Goal: Task Accomplishment & Management: Use online tool/utility

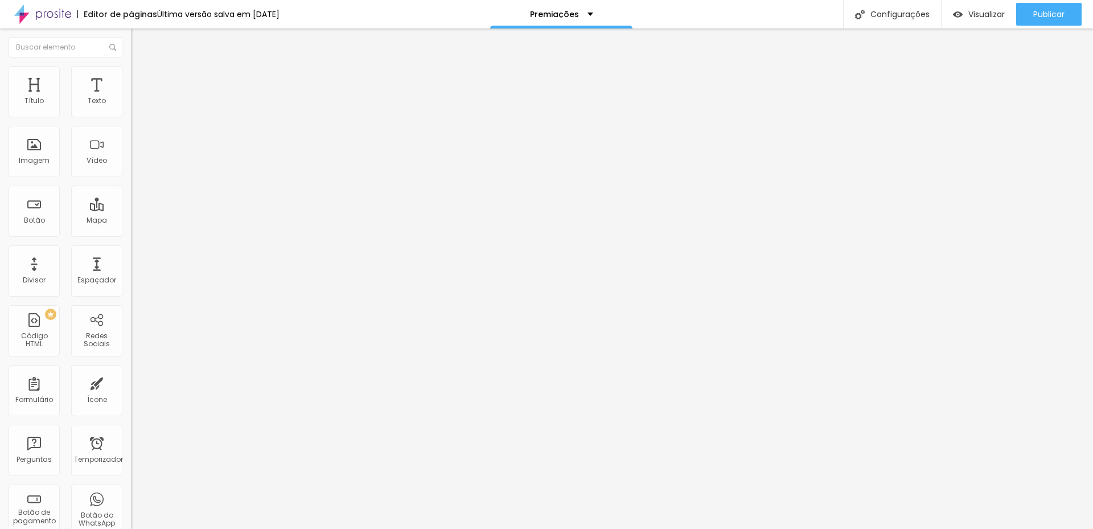
click at [131, 72] on img at bounding box center [136, 71] width 10 height 10
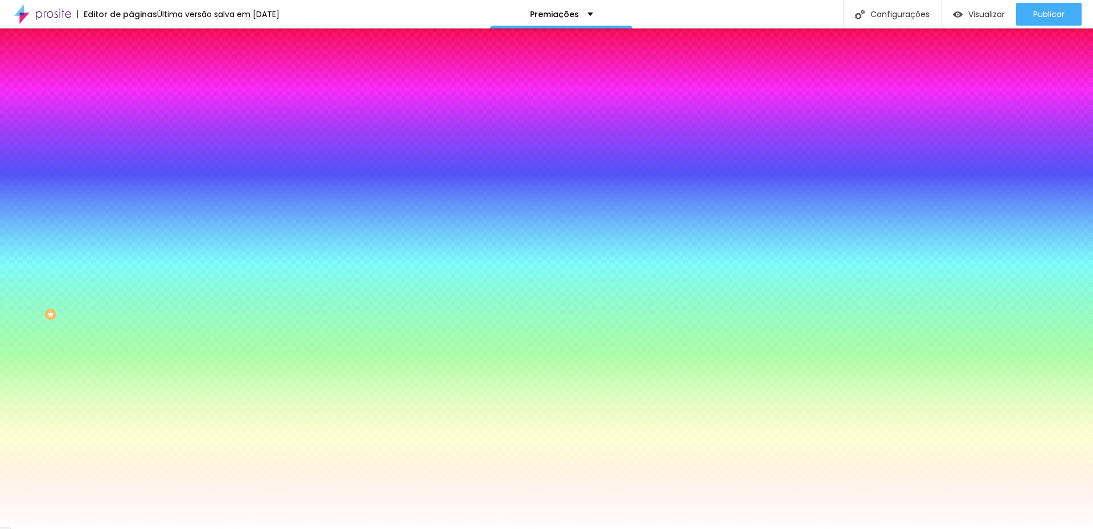
click at [131, 77] on li "Avançado" at bounding box center [196, 82] width 131 height 11
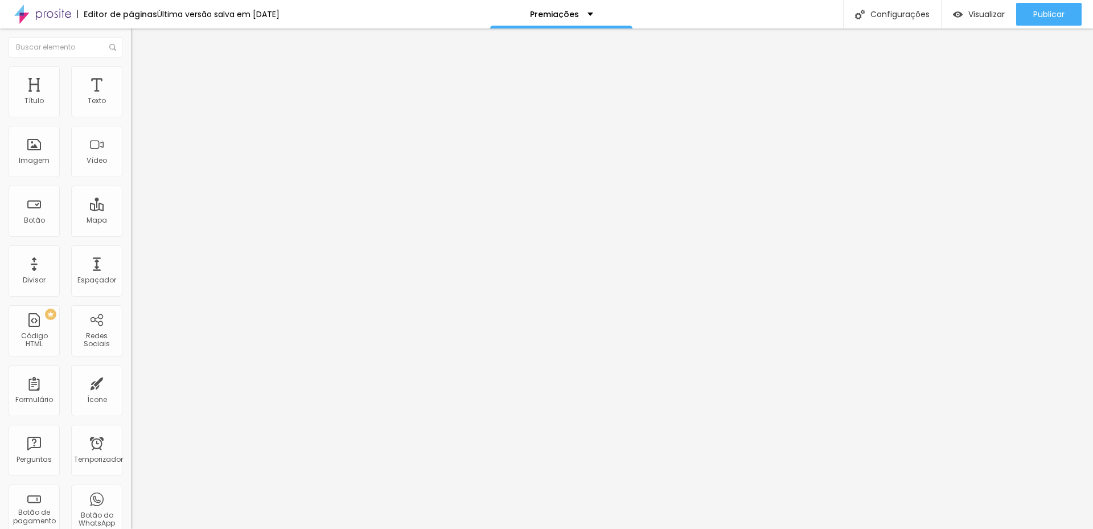
click at [131, 72] on ul "Conteúdo Estilo Avançado" at bounding box center [196, 72] width 131 height 34
click at [131, 65] on img at bounding box center [136, 60] width 10 height 10
click at [1052, 18] on font "Publicar" at bounding box center [1049, 14] width 31 height 11
click at [140, 44] on img "button" at bounding box center [144, 41] width 9 height 9
click at [131, 171] on div "Tamanho" at bounding box center [196, 168] width 131 height 7
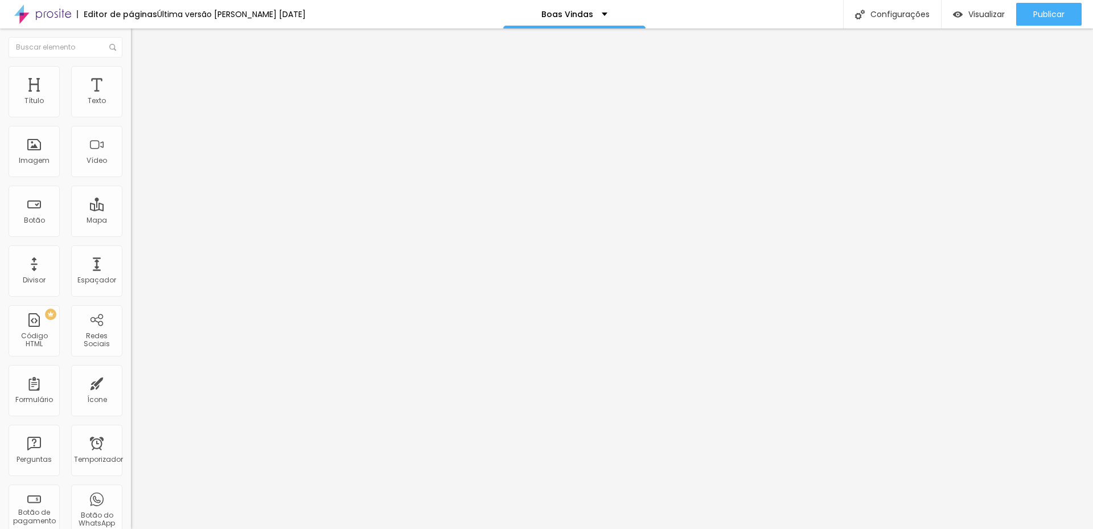
click at [141, 79] on font "Estilo" at bounding box center [150, 74] width 18 height 10
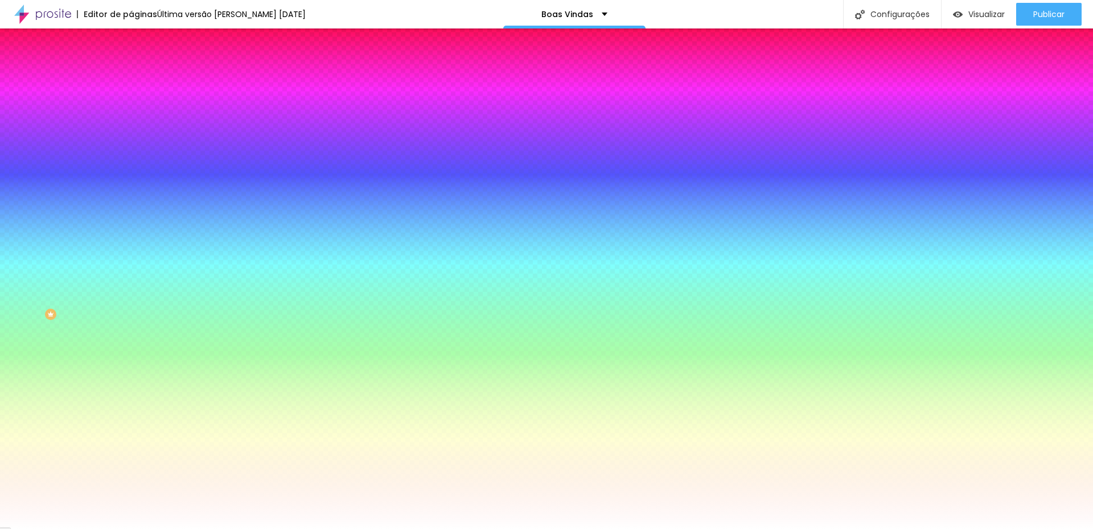
click at [136, 144] on icon "button" at bounding box center [139, 144] width 7 height 7
click at [117, 528] on div at bounding box center [546, 529] width 1093 height 0
click at [136, 173] on icon "button" at bounding box center [139, 176] width 7 height 7
click at [112, 528] on div at bounding box center [546, 529] width 1093 height 0
click at [131, 210] on button "button" at bounding box center [139, 216] width 16 height 12
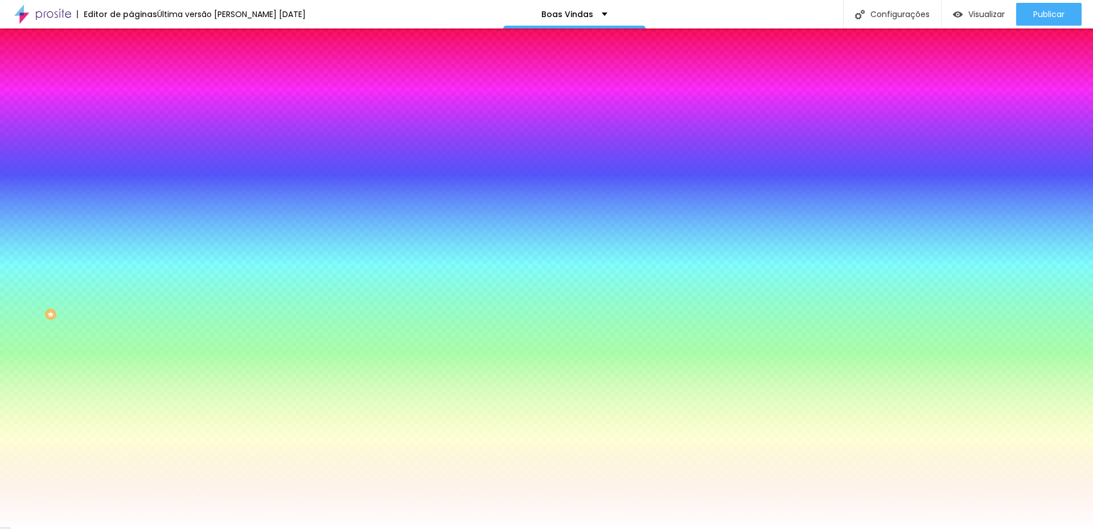
click at [110, 528] on div at bounding box center [546, 529] width 1093 height 0
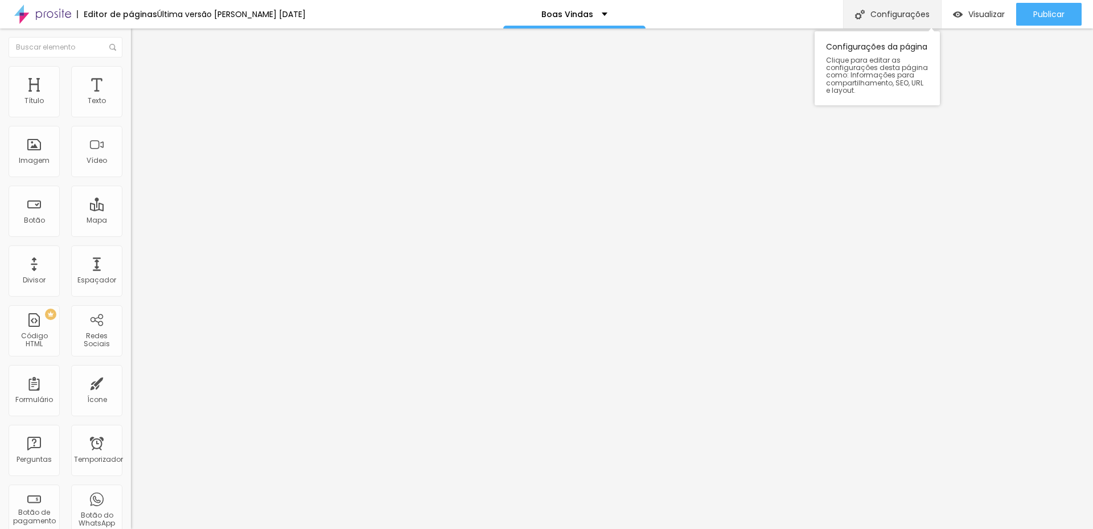
click at [891, 18] on font "Configurações" at bounding box center [900, 14] width 59 height 11
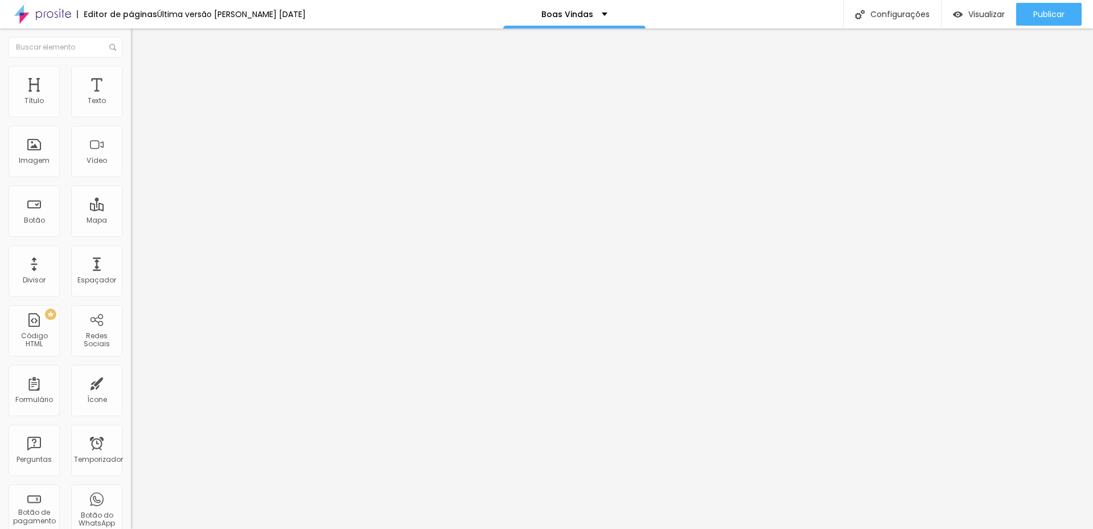
click at [131, 71] on li "Estilo" at bounding box center [196, 71] width 131 height 11
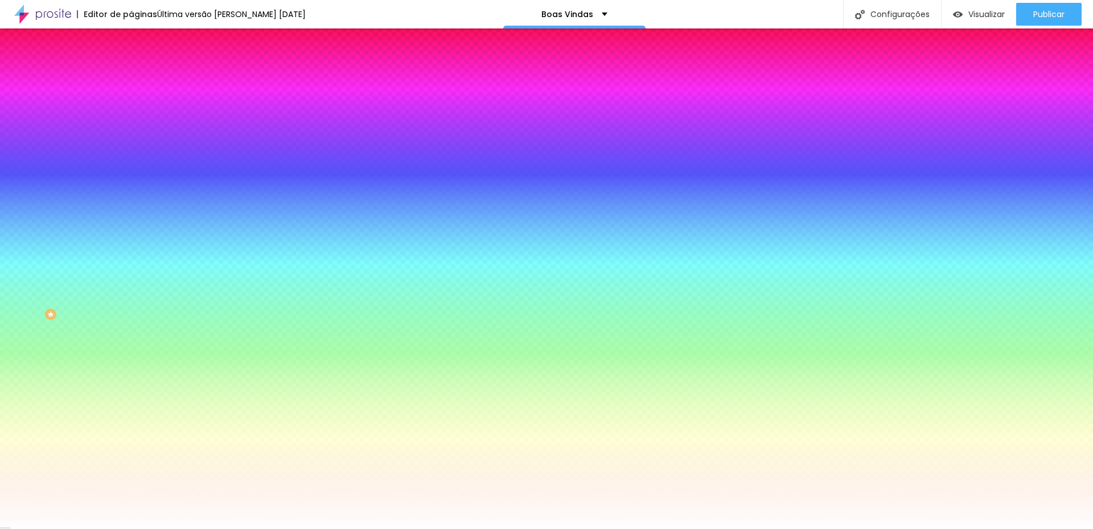
click at [131, 109] on div at bounding box center [196, 109] width 131 height 0
drag, startPoint x: 83, startPoint y: 170, endPoint x: 8, endPoint y: 217, distance: 88.3
click at [131, 217] on div "Cor de fundo Voltar ao padrão #000000 Tipografia Voltar ao padrão Borda Voltar …" at bounding box center [196, 275] width 131 height 372
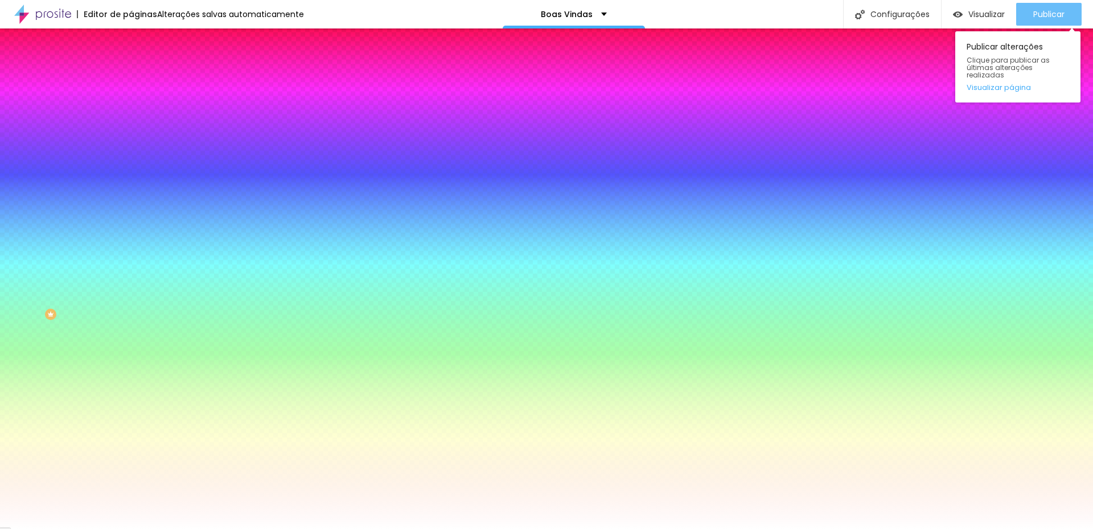
click at [1049, 22] on div "Publicar" at bounding box center [1049, 14] width 31 height 23
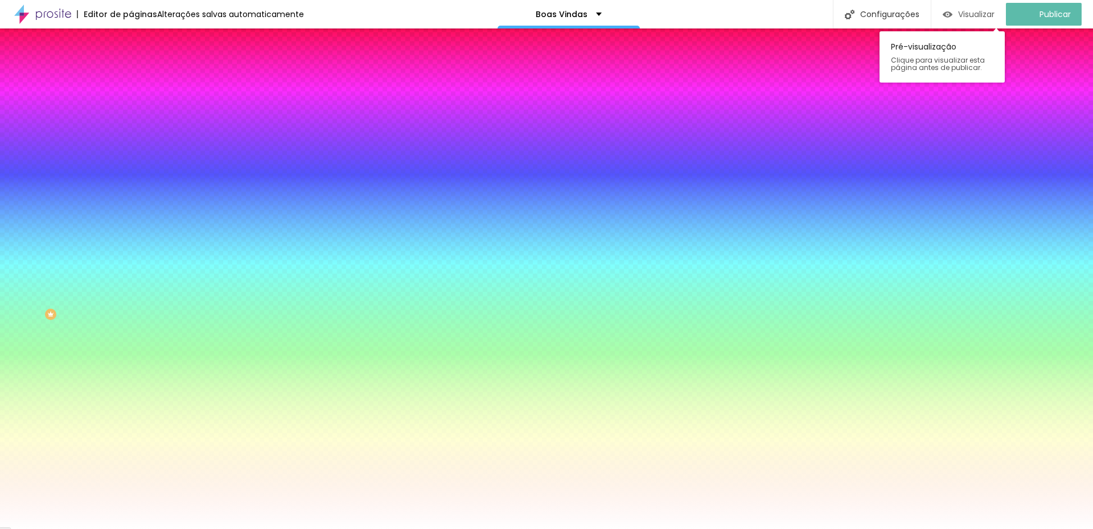
click at [994, 9] on font "Visualizar" at bounding box center [976, 14] width 36 height 11
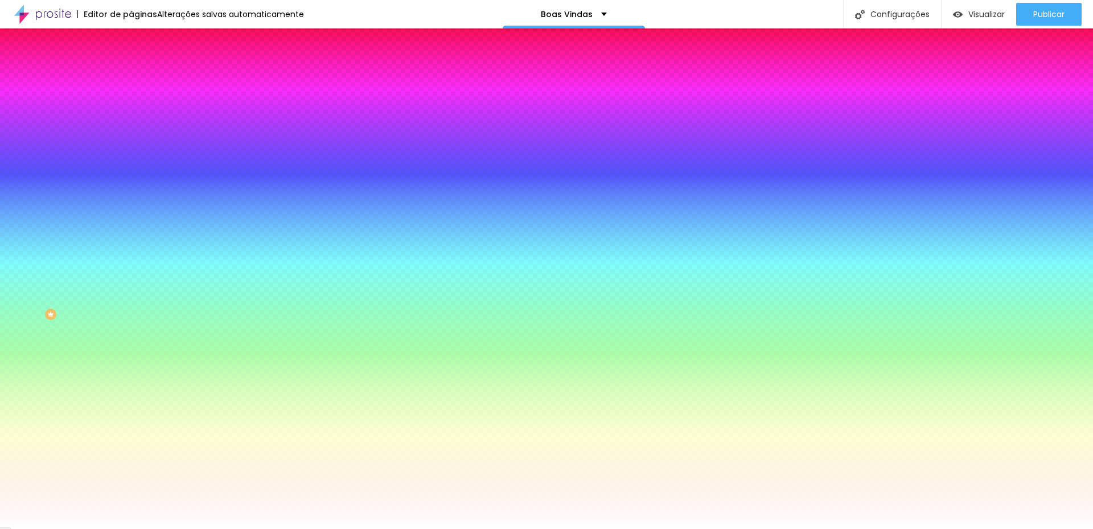
click at [131, 109] on div at bounding box center [196, 109] width 131 height 0
type input "#000000"
drag, startPoint x: 32, startPoint y: 203, endPoint x: 10, endPoint y: 216, distance: 25.8
click at [131, 216] on div "Cor de fundo Voltar ao padrão #000000 Tipografia Voltar ao padrão Borda Voltar …" at bounding box center [196, 275] width 131 height 372
click at [136, 142] on icon "button" at bounding box center [139, 144] width 7 height 7
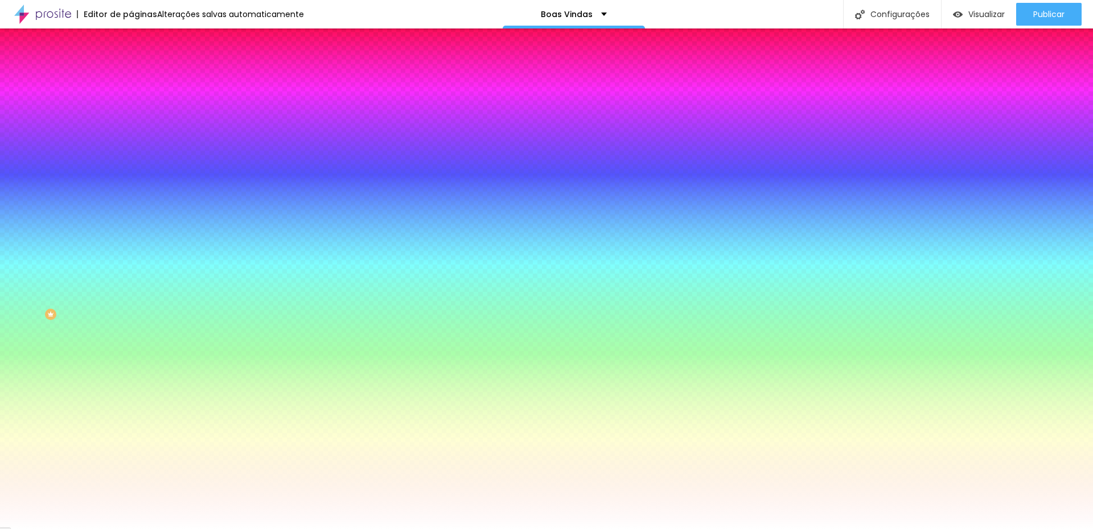
type input "#050505"
drag, startPoint x: 206, startPoint y: 314, endPoint x: 158, endPoint y: 367, distance: 71.8
click at [211, 528] on div at bounding box center [546, 529] width 1093 height 0
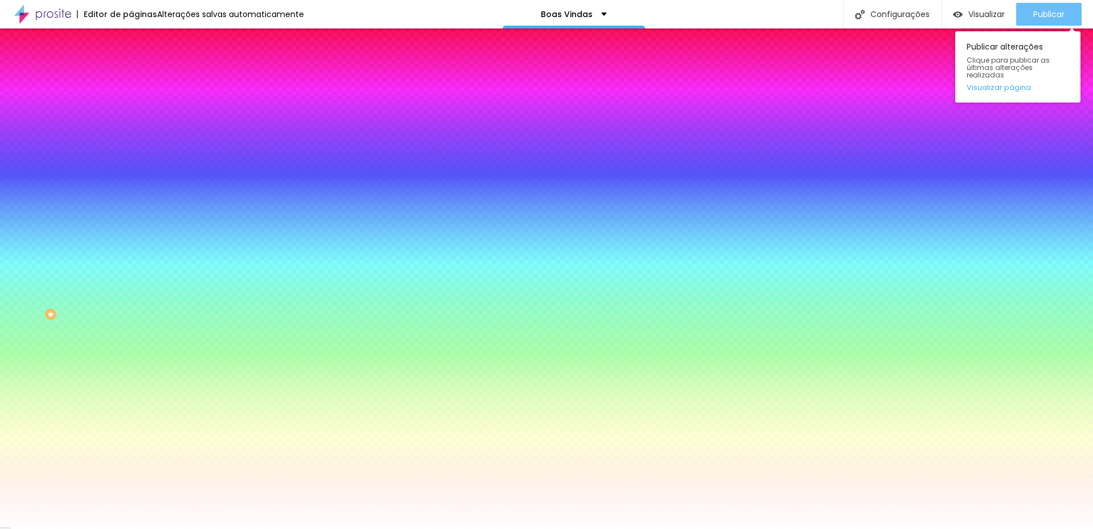
click at [1031, 11] on button "Publicar" at bounding box center [1049, 14] width 65 height 23
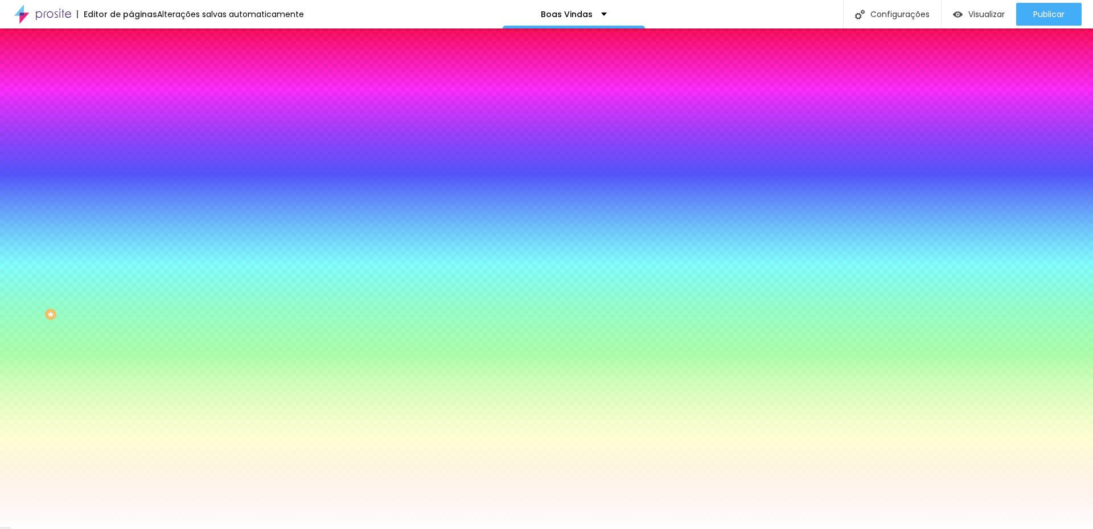
click at [136, 146] on icon "button" at bounding box center [137, 147] width 2 height 2
type input "#FFFFFF"
drag, startPoint x: 171, startPoint y: 289, endPoint x: 155, endPoint y: 278, distance: 19.7
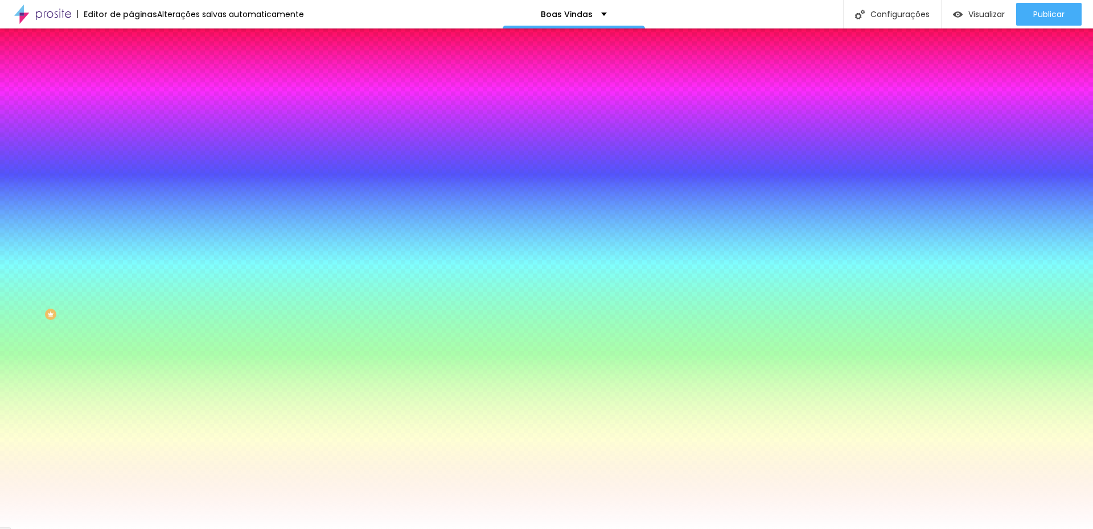
click at [330, 528] on div at bounding box center [546, 529] width 1093 height 0
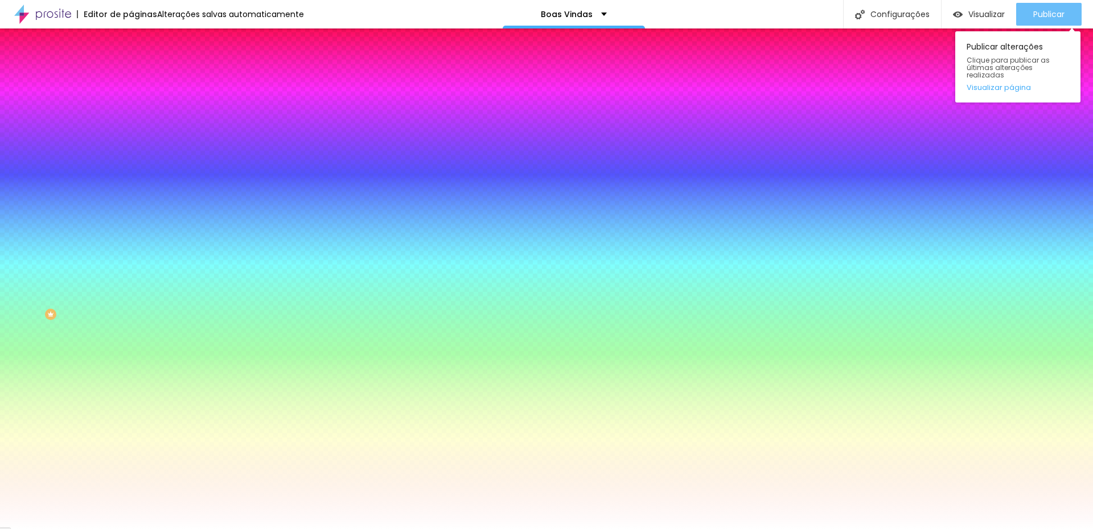
click at [1038, 11] on font "Publicar" at bounding box center [1049, 14] width 31 height 11
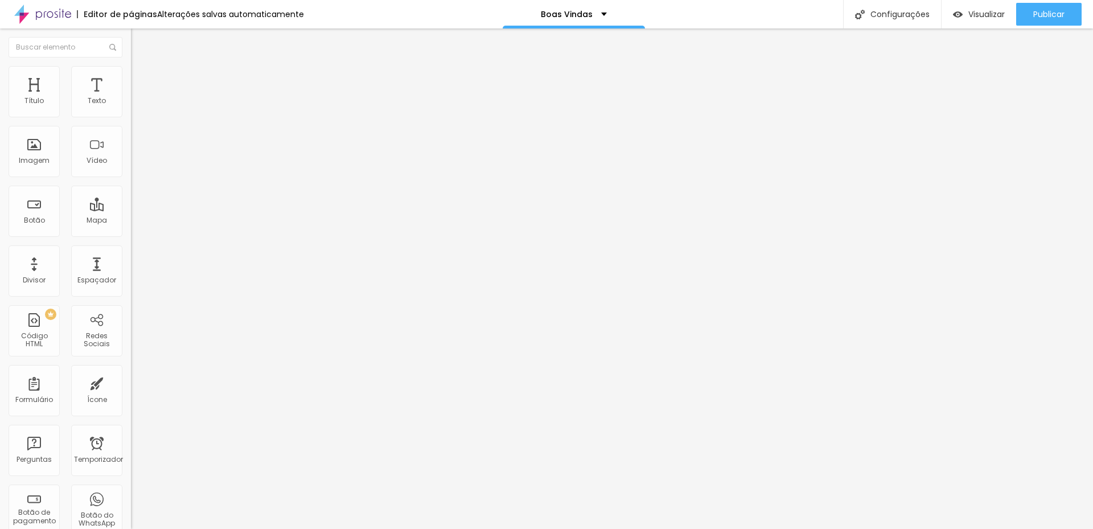
click at [131, 73] on img at bounding box center [136, 71] width 10 height 10
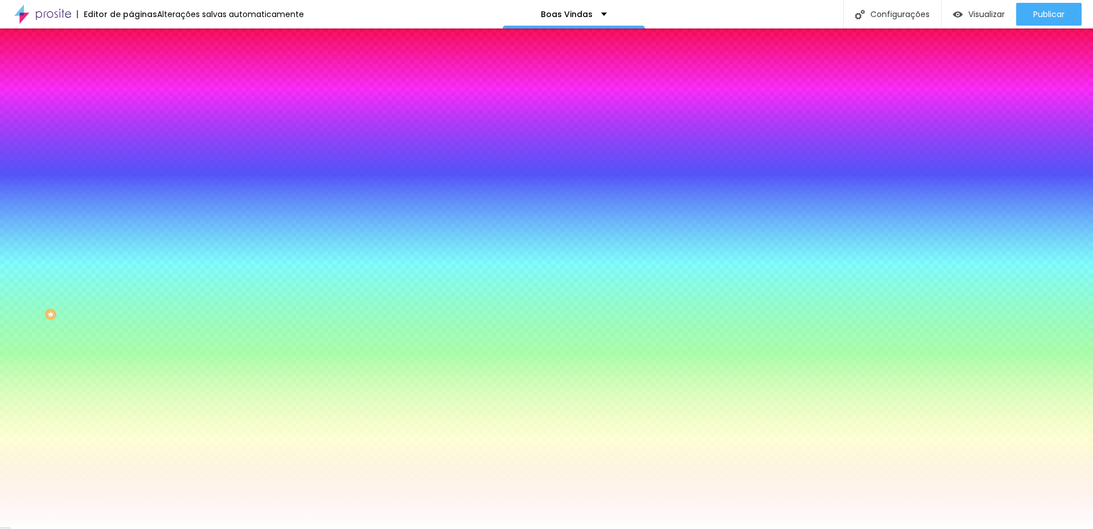
click at [131, 109] on div at bounding box center [196, 109] width 131 height 0
type input "#000000"
drag, startPoint x: 84, startPoint y: 176, endPoint x: 13, endPoint y: 219, distance: 83.3
click at [131, 219] on div "Cor de fundo Voltar ao padrão #000000 Tipografia Voltar ao padrão Borda Voltar …" at bounding box center [196, 275] width 131 height 372
click at [131, 146] on button "button" at bounding box center [139, 146] width 16 height 12
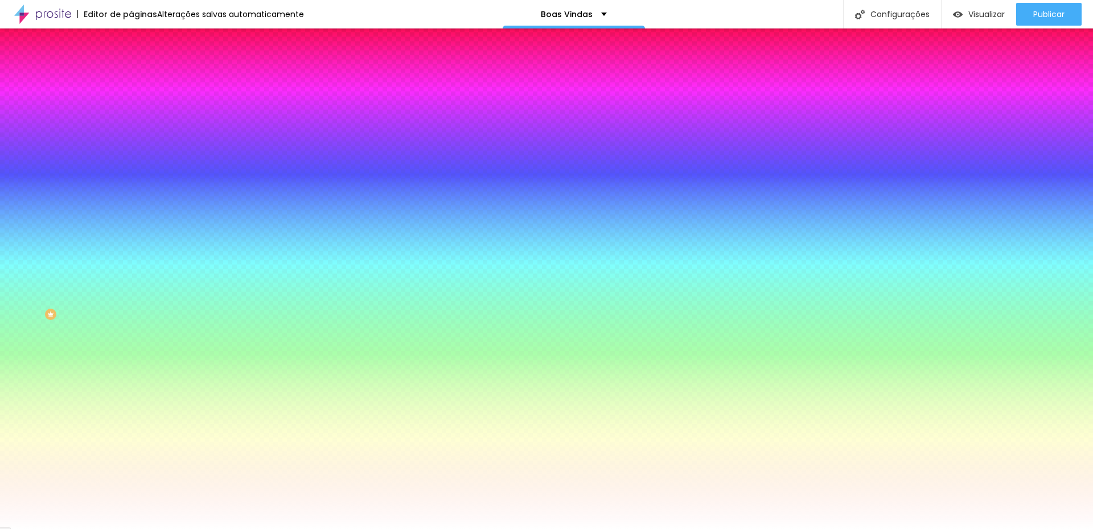
type input "#FFFFFF"
drag, startPoint x: 178, startPoint y: 290, endPoint x: 151, endPoint y: 282, distance: 27.9
click at [372, 528] on div at bounding box center [546, 529] width 1093 height 0
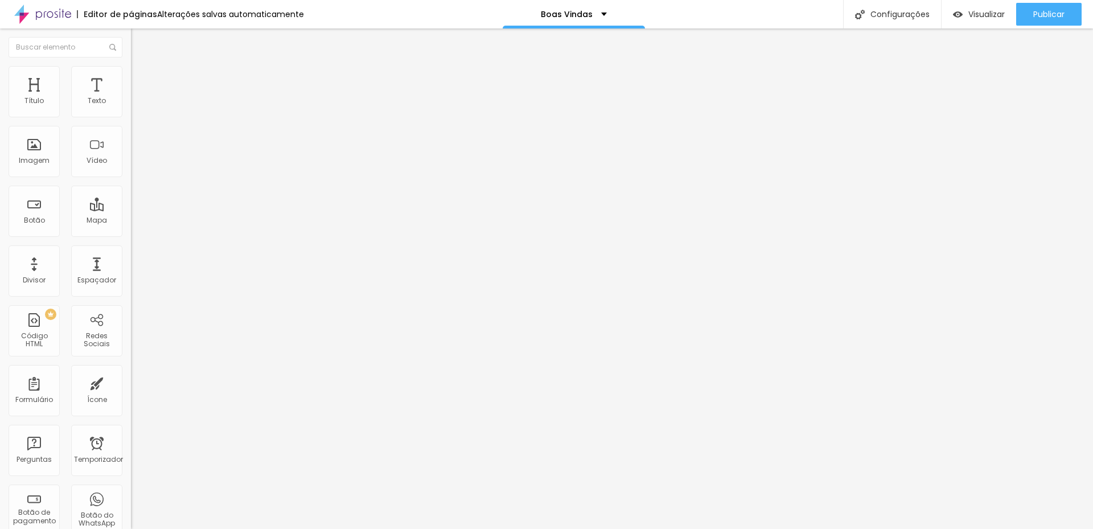
click at [131, 70] on img at bounding box center [136, 71] width 10 height 10
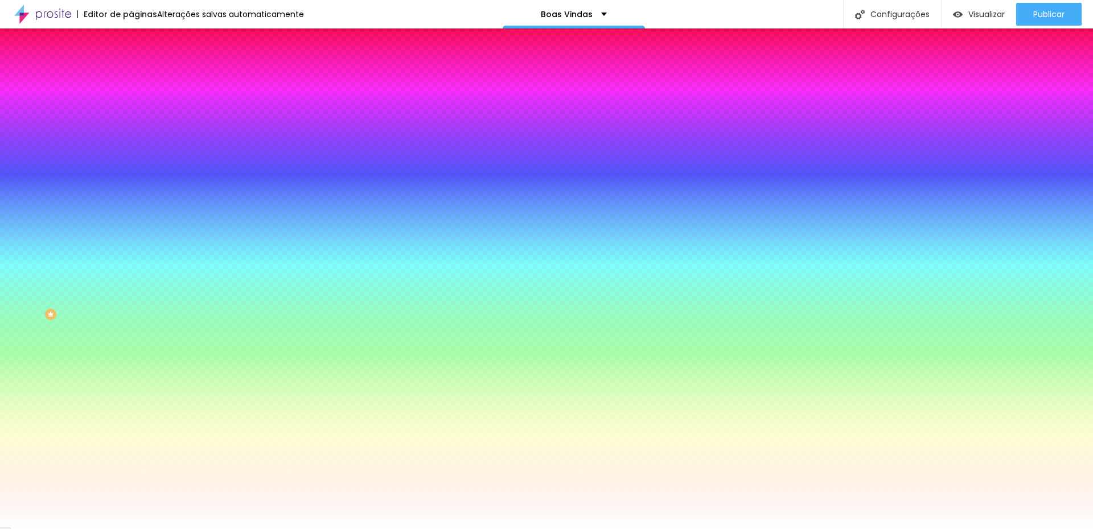
click at [131, 109] on div at bounding box center [196, 109] width 131 height 0
type input "#000000"
drag, startPoint x: 83, startPoint y: 171, endPoint x: 15, endPoint y: 214, distance: 80.4
click at [131, 120] on div at bounding box center [196, 120] width 131 height 0
click at [131, 88] on li "Avançado" at bounding box center [196, 82] width 131 height 11
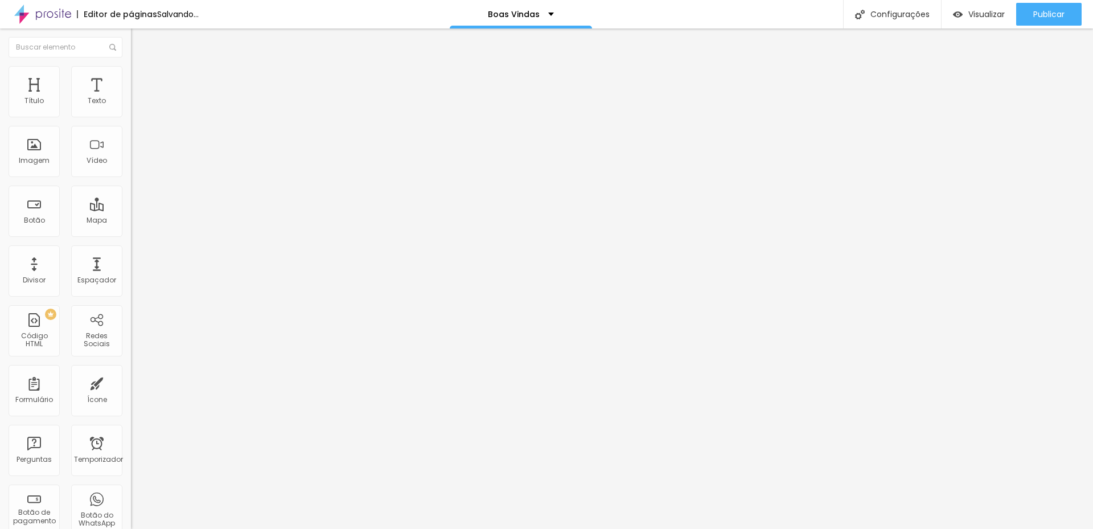
click at [131, 68] on img at bounding box center [136, 71] width 10 height 10
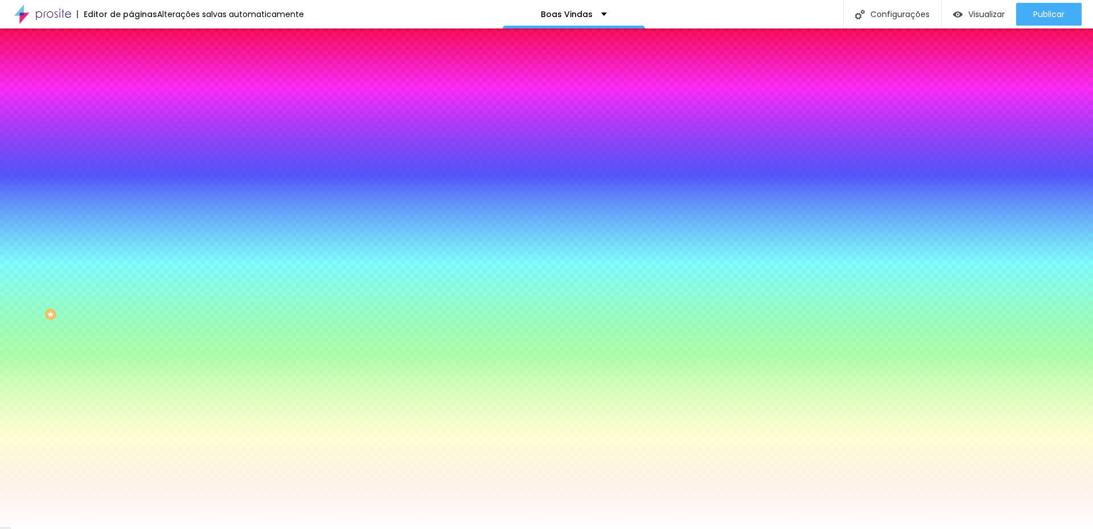
click at [137, 144] on icon "button" at bounding box center [139, 144] width 5 height 5
type input "#FFFFFF"
drag, startPoint x: 162, startPoint y: 289, endPoint x: 159, endPoint y: 281, distance: 8.7
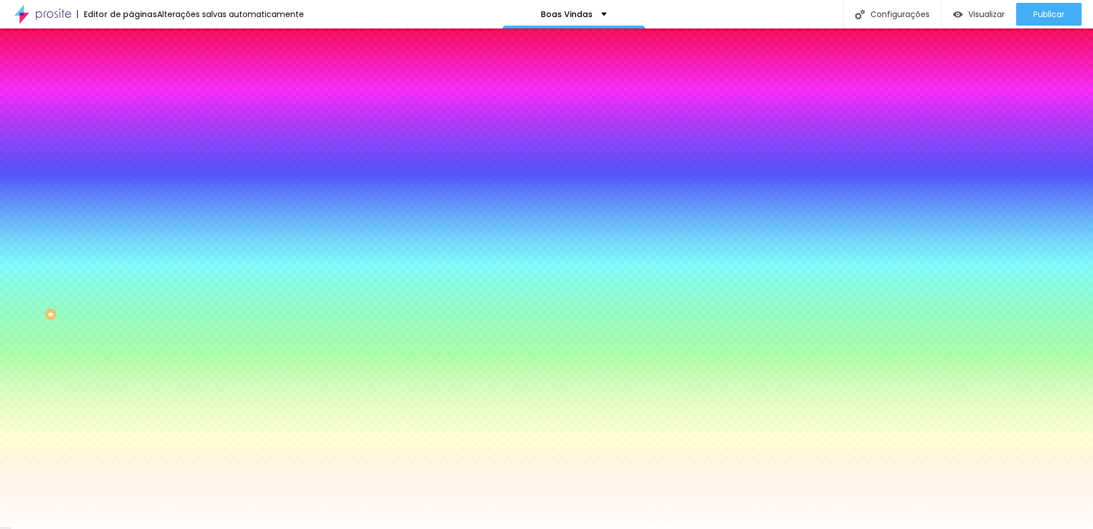
click at [588, 528] on div at bounding box center [546, 529] width 1093 height 0
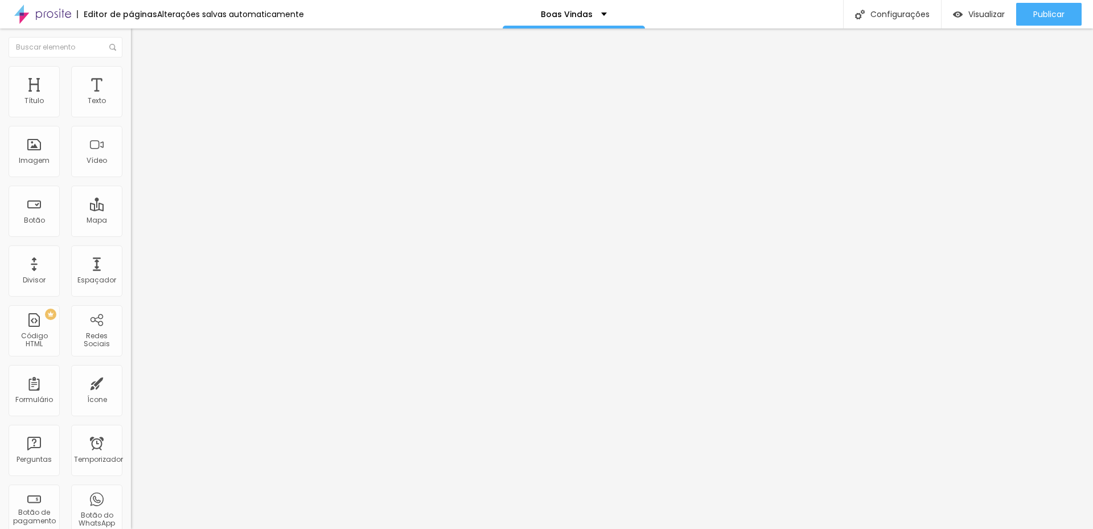
click at [131, 71] on li "Estilo" at bounding box center [196, 71] width 131 height 11
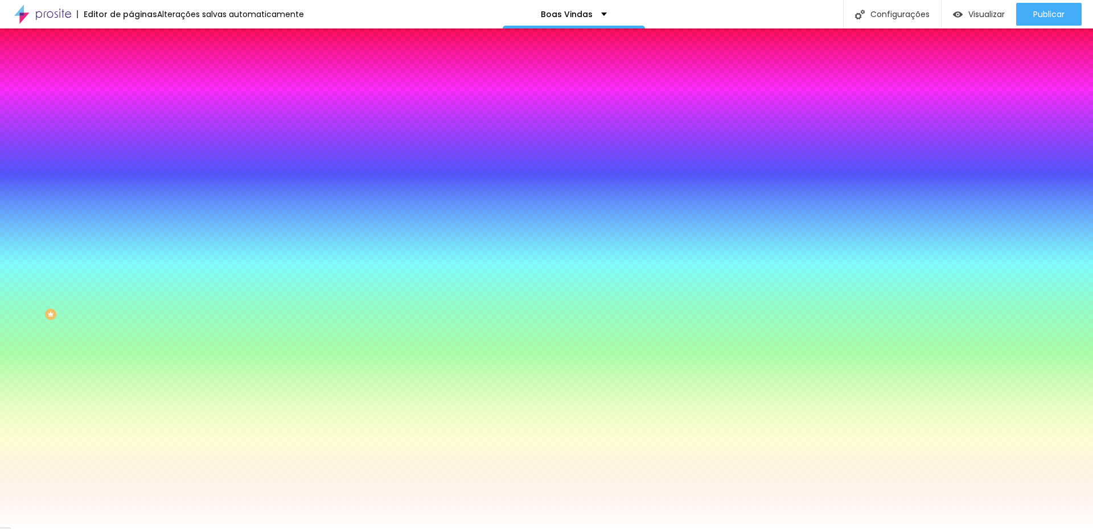
click at [131, 109] on div at bounding box center [196, 109] width 131 height 0
type input "#000000"
drag, startPoint x: 80, startPoint y: 170, endPoint x: 10, endPoint y: 222, distance: 87.1
click at [131, 222] on div "Cor de fundo Voltar ao padrão #000000 Tipografia Voltar ao padrão Borda Voltar …" at bounding box center [196, 275] width 131 height 372
click at [136, 146] on icon "button" at bounding box center [137, 147] width 2 height 2
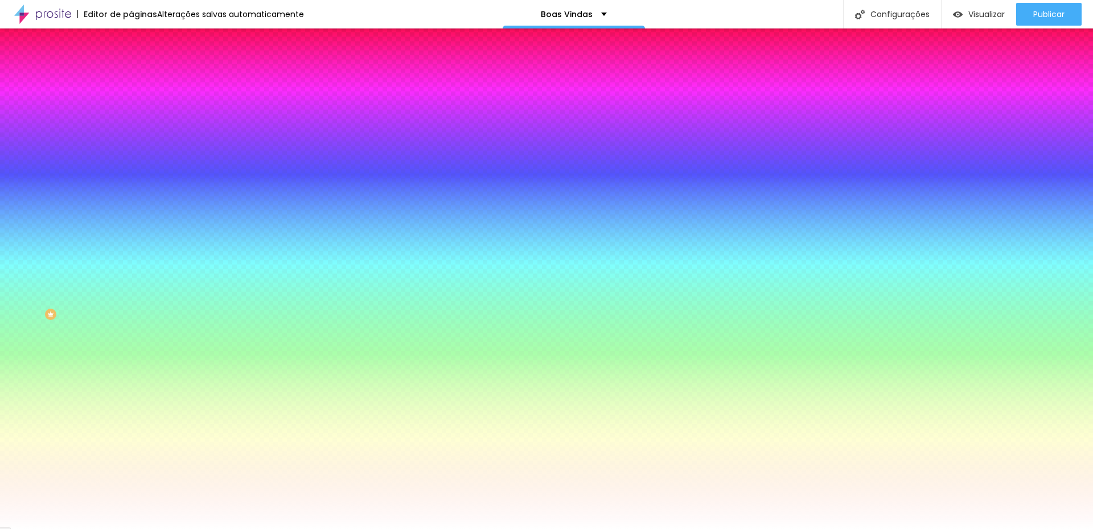
type input "#FFFFFF"
drag, startPoint x: 170, startPoint y: 290, endPoint x: 147, endPoint y: 281, distance: 24.3
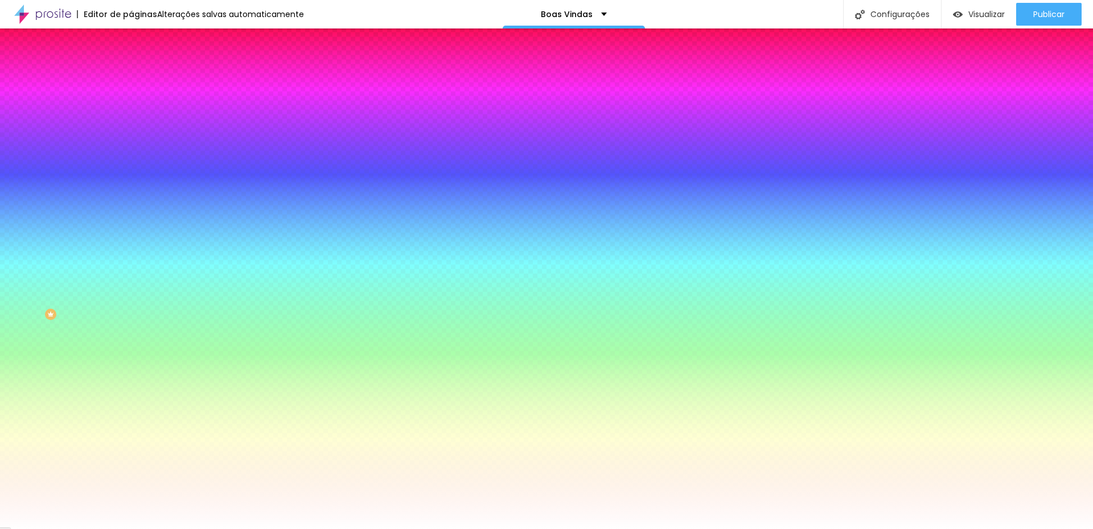
select select "AbrilFatface-Regular"
click at [282, 528] on div at bounding box center [546, 529] width 1093 height 0
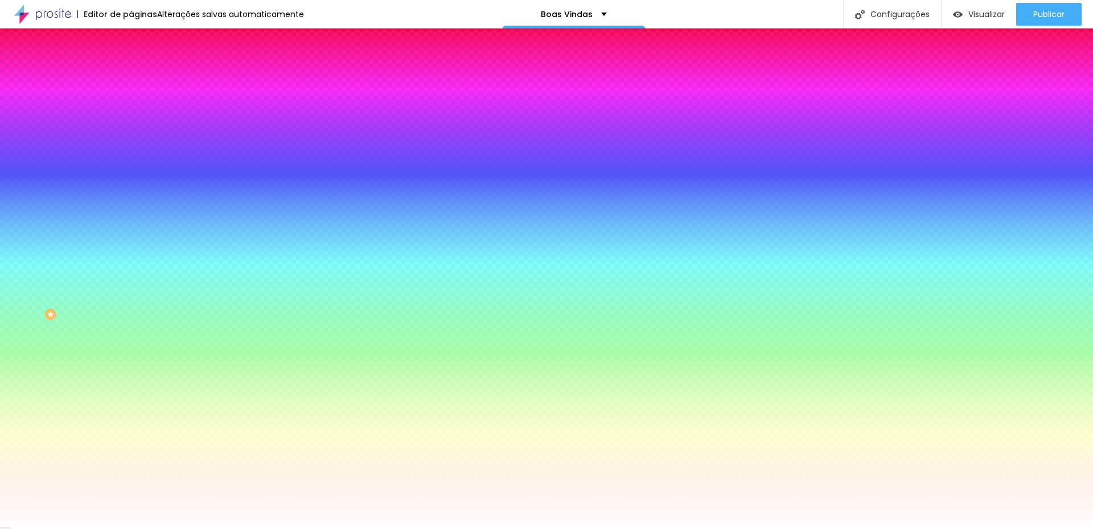
click at [137, 142] on icon "button" at bounding box center [139, 144] width 5 height 5
select select "AbrilFatface-Regular"
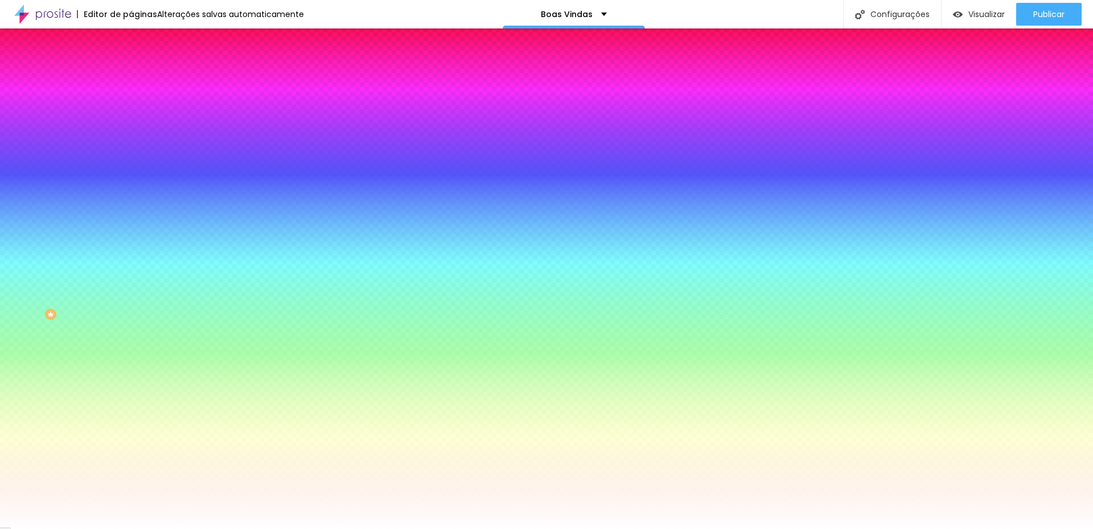
click at [573, 528] on div at bounding box center [546, 529] width 1093 height 0
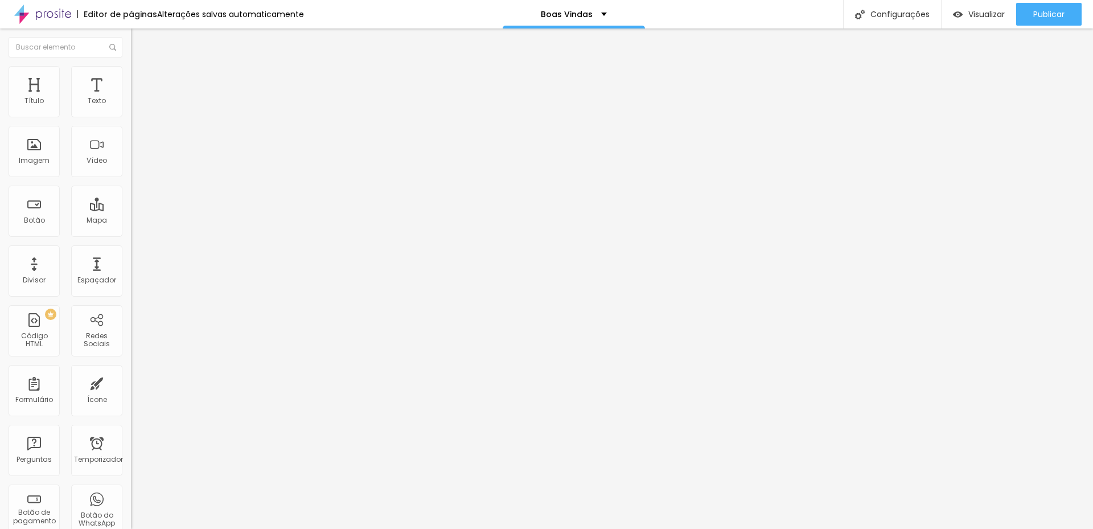
click at [141, 79] on font "Estilo" at bounding box center [150, 74] width 18 height 10
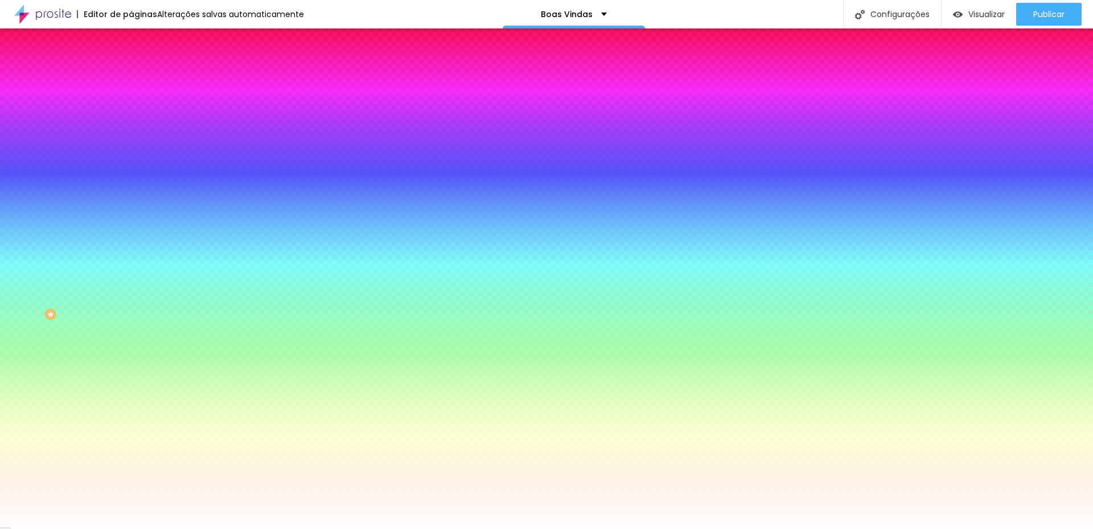
click at [131, 142] on button "button" at bounding box center [139, 146] width 16 height 12
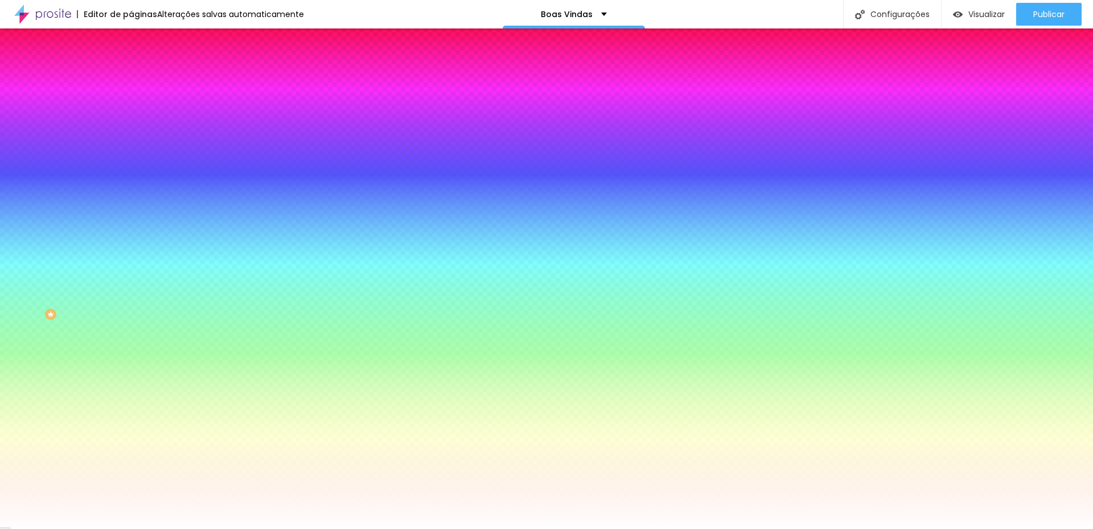
click at [573, 528] on div at bounding box center [546, 529] width 1093 height 0
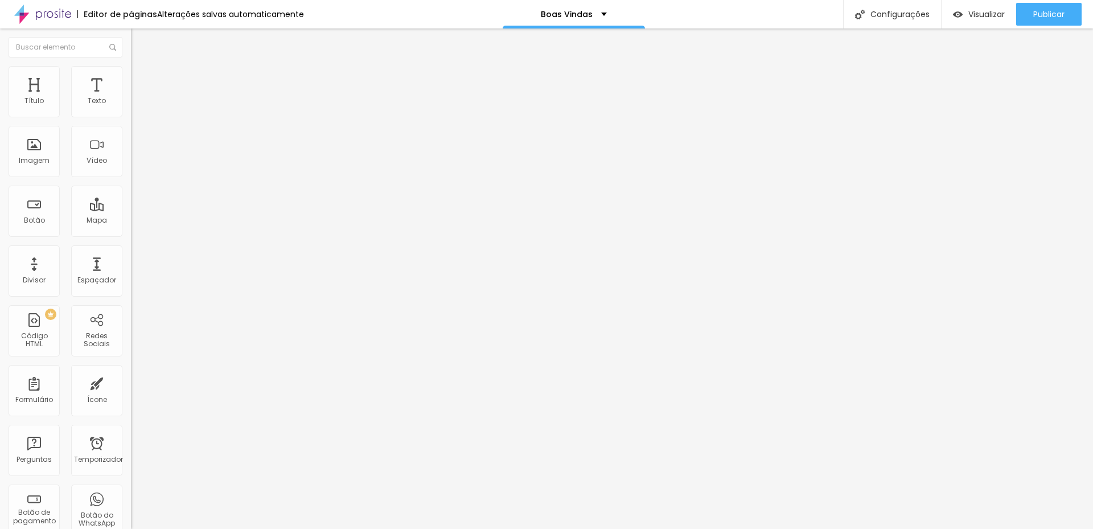
click at [131, 71] on img at bounding box center [136, 71] width 10 height 10
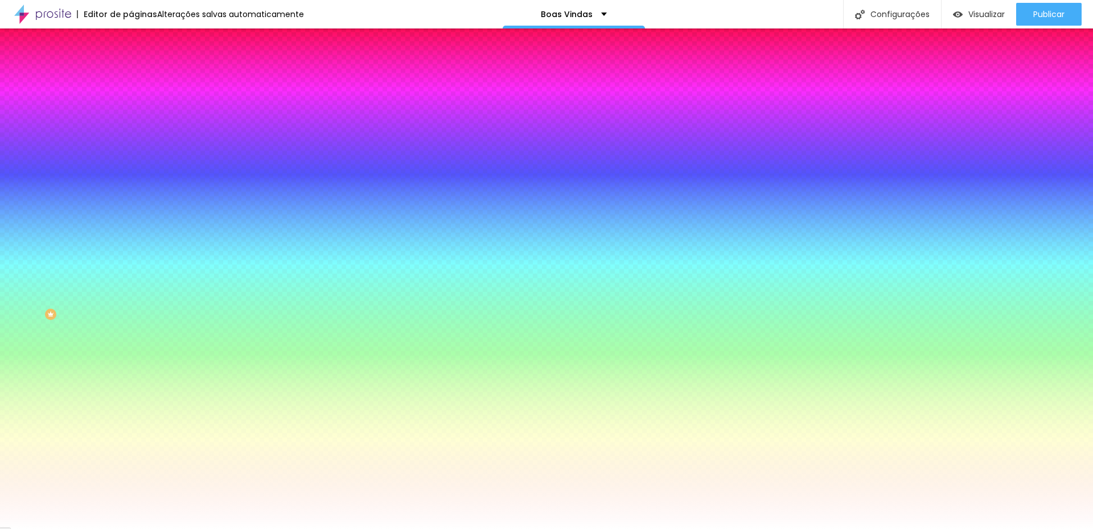
click at [131, 146] on button "button" at bounding box center [139, 146] width 16 height 12
click at [501, 528] on div at bounding box center [546, 529] width 1093 height 0
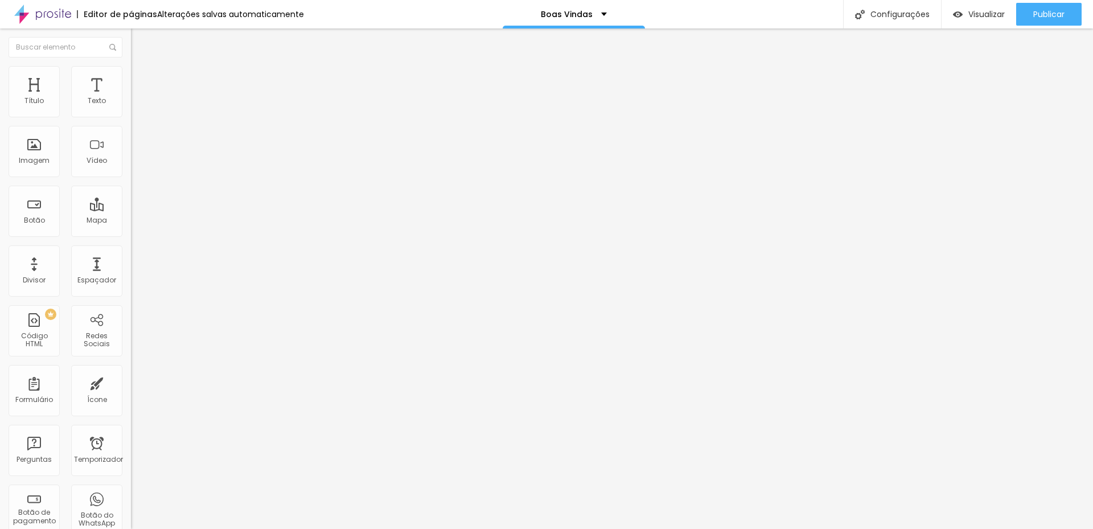
click at [131, 71] on img at bounding box center [136, 71] width 10 height 10
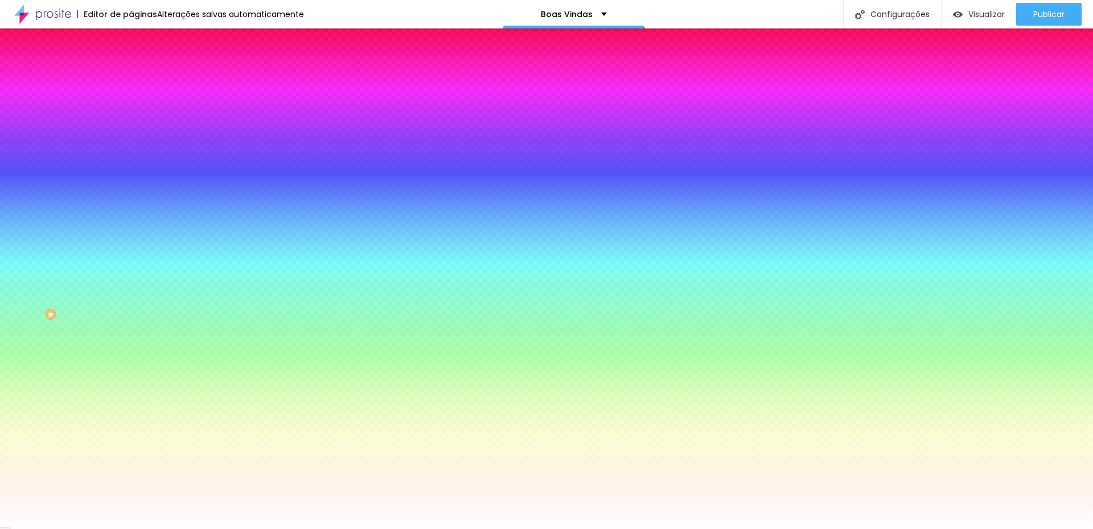
click at [131, 109] on div at bounding box center [196, 109] width 131 height 0
type input "#000000"
drag, startPoint x: 20, startPoint y: 133, endPoint x: 15, endPoint y: 223, distance: 90.1
click at [131, 223] on div "Cor de fundo Voltar ao padrão #000000 Tipografia Voltar ao padrão Borda Voltar …" at bounding box center [196, 275] width 131 height 372
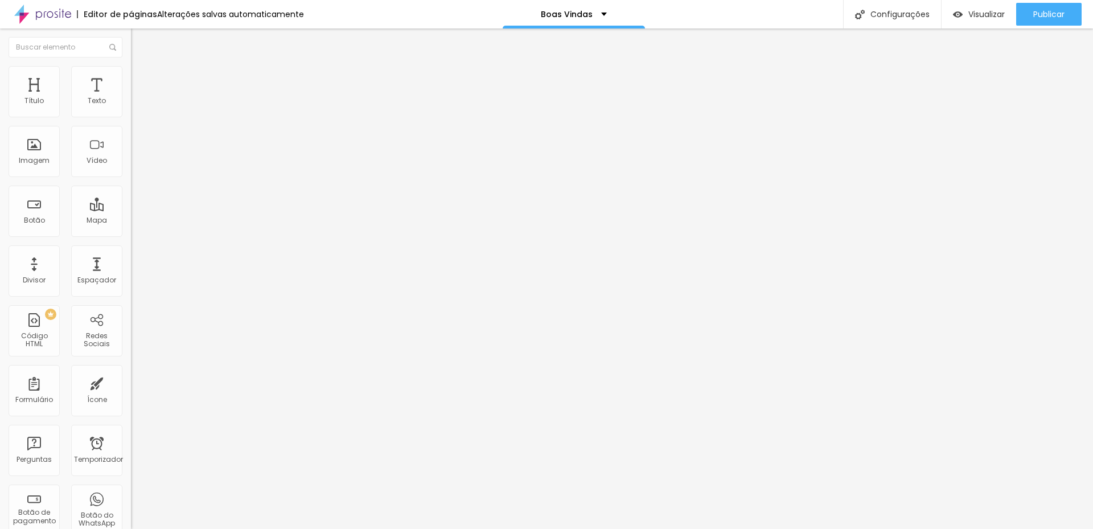
click at [131, 67] on img at bounding box center [136, 71] width 10 height 10
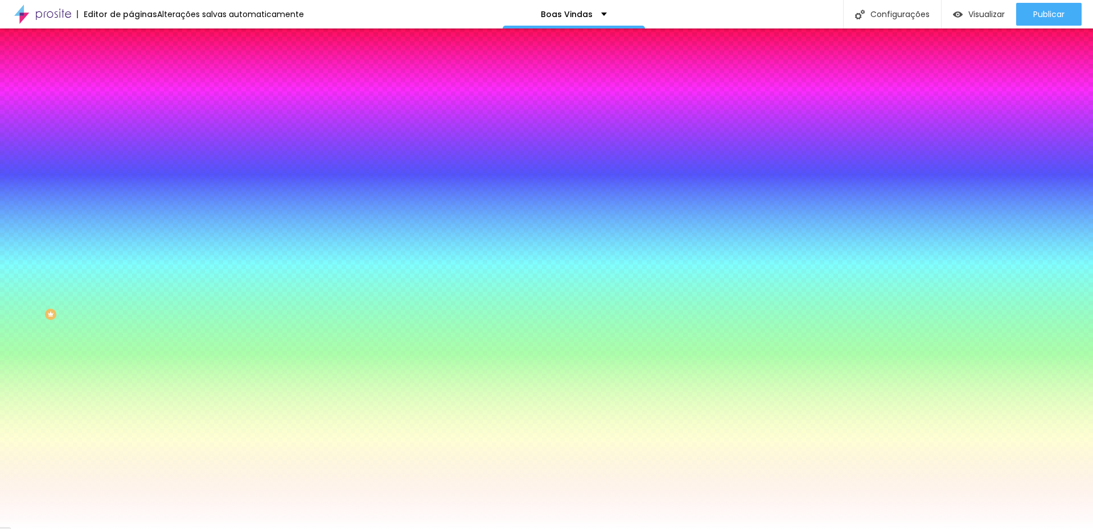
click at [131, 140] on button "button" at bounding box center [139, 146] width 16 height 12
type input "#FFFFFF"
drag, startPoint x: 168, startPoint y: 286, endPoint x: 154, endPoint y: 283, distance: 14.6
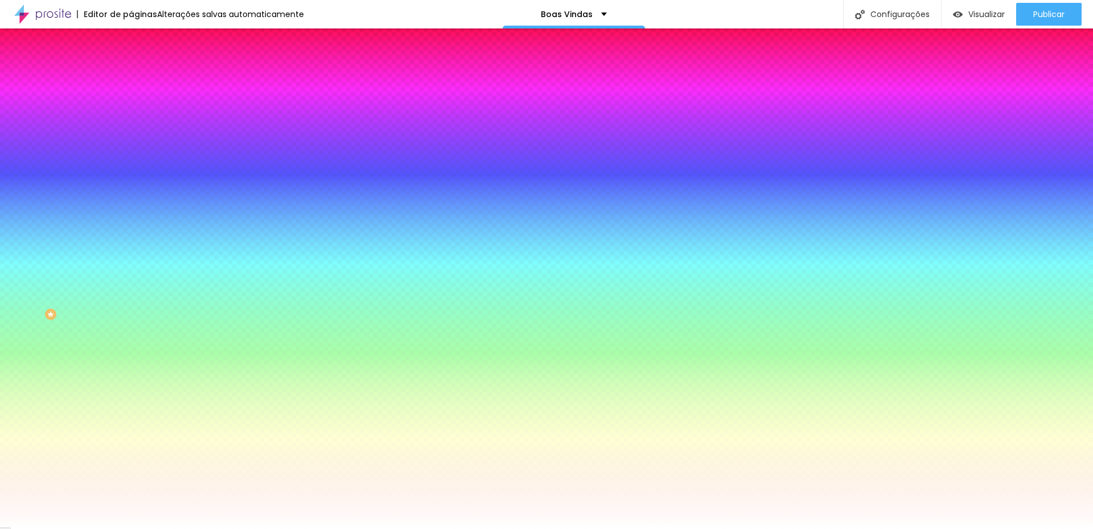
click at [542, 528] on div at bounding box center [546, 529] width 1093 height 0
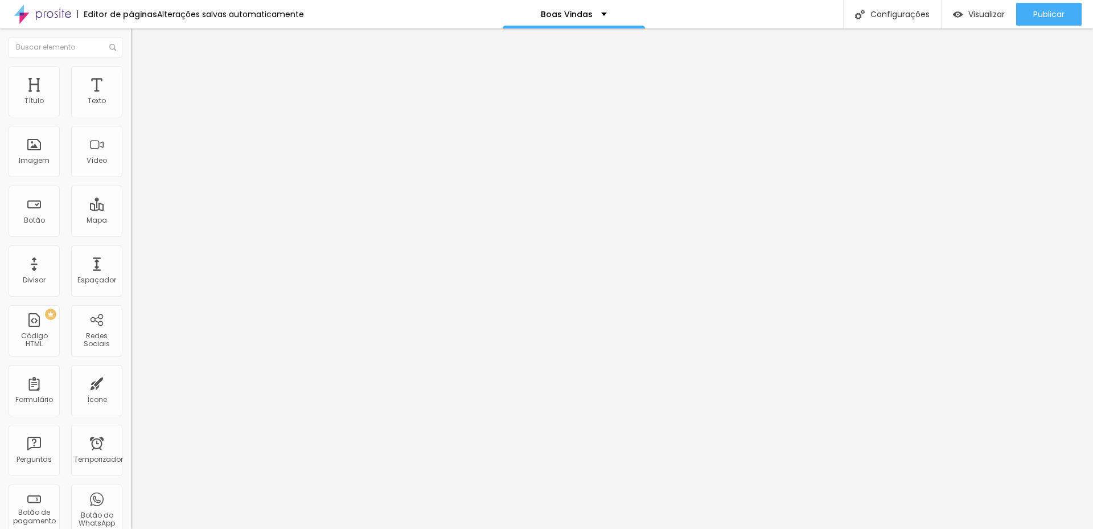
click at [131, 72] on img at bounding box center [136, 71] width 10 height 10
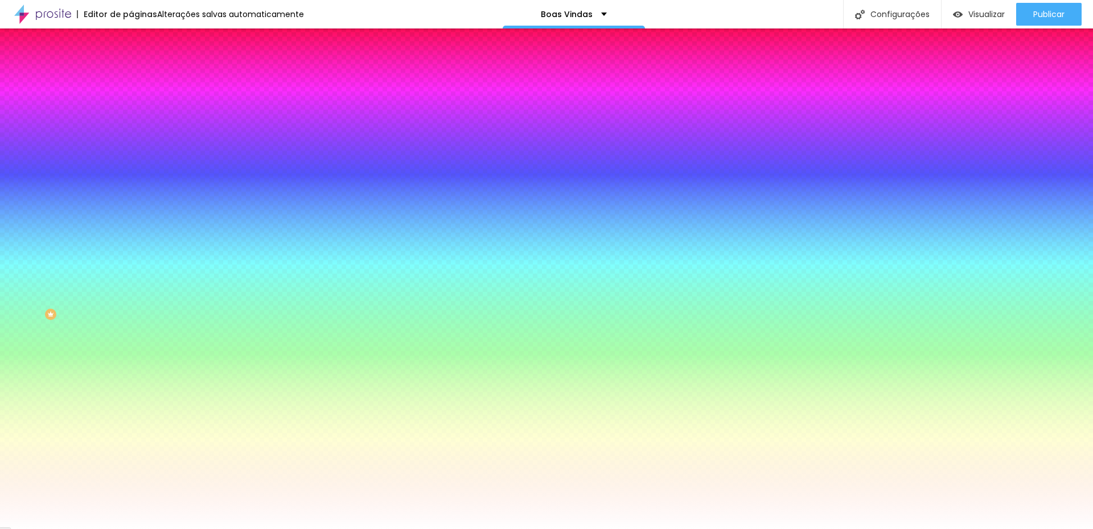
click at [131, 109] on div at bounding box center [196, 109] width 131 height 0
type input "#090909"
drag, startPoint x: 81, startPoint y: 172, endPoint x: 18, endPoint y: 212, distance: 74.7
click at [1, 513] on div at bounding box center [0, 514] width 2 height 2
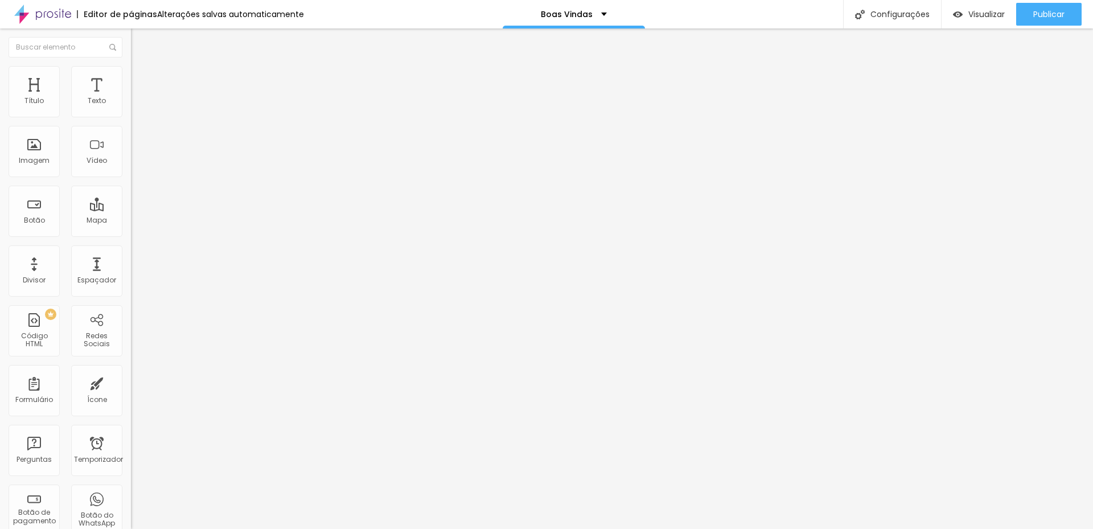
click at [131, 66] on img at bounding box center [136, 71] width 10 height 10
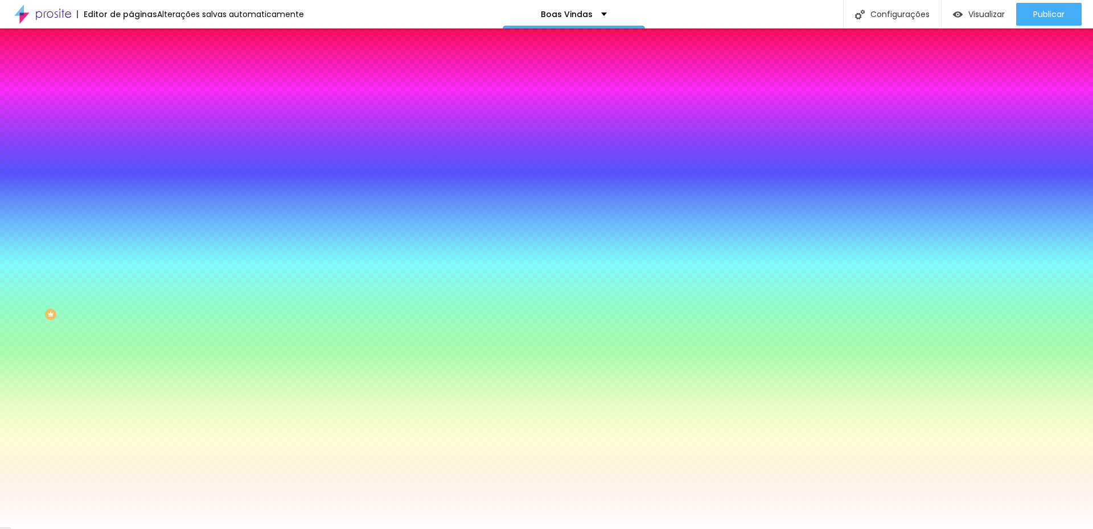
click at [136, 144] on icon "button" at bounding box center [139, 144] width 7 height 7
type input "#FFFDFD"
drag, startPoint x: 161, startPoint y: 289, endPoint x: 159, endPoint y: 279, distance: 10.5
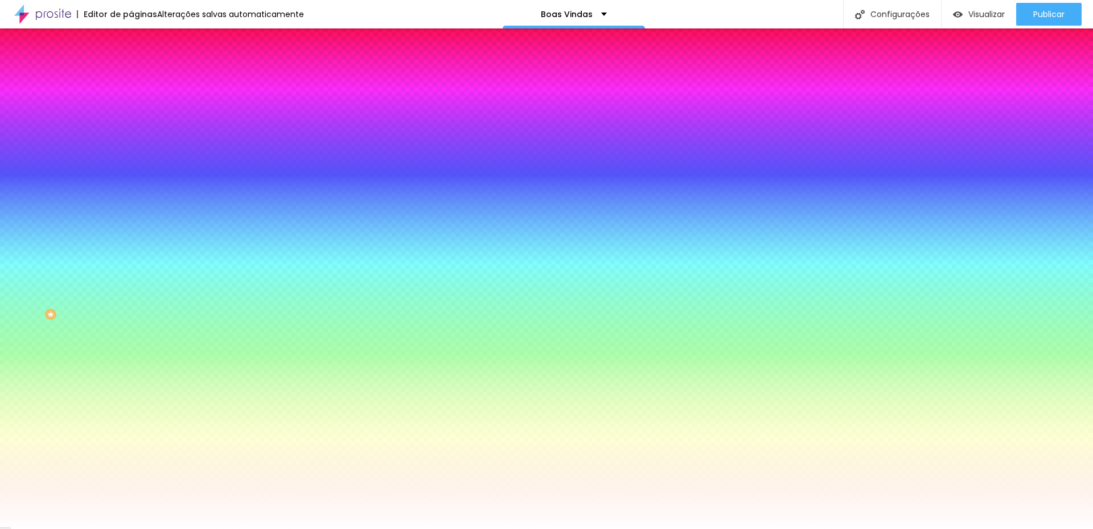
click at [394, 528] on div at bounding box center [546, 529] width 1093 height 0
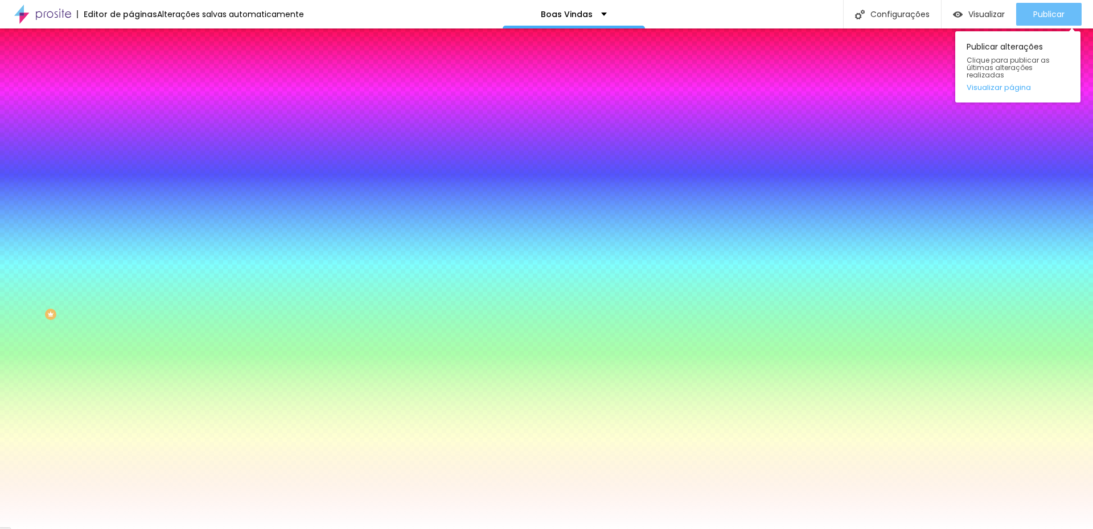
click at [1037, 12] on font "Publicar" at bounding box center [1049, 14] width 31 height 11
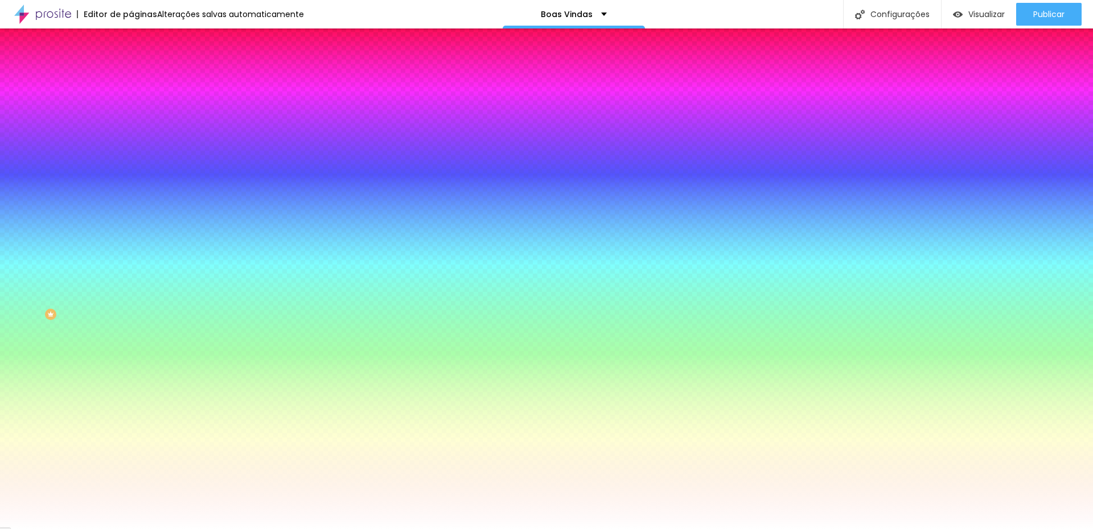
click at [131, 387] on div at bounding box center [196, 387] width 131 height 0
drag, startPoint x: 36, startPoint y: 286, endPoint x: 87, endPoint y: 270, distance: 52.8
click at [47, 308] on div at bounding box center [546, 264] width 1093 height 529
click at [131, 387] on input "#643D3D" at bounding box center [199, 392] width 137 height 11
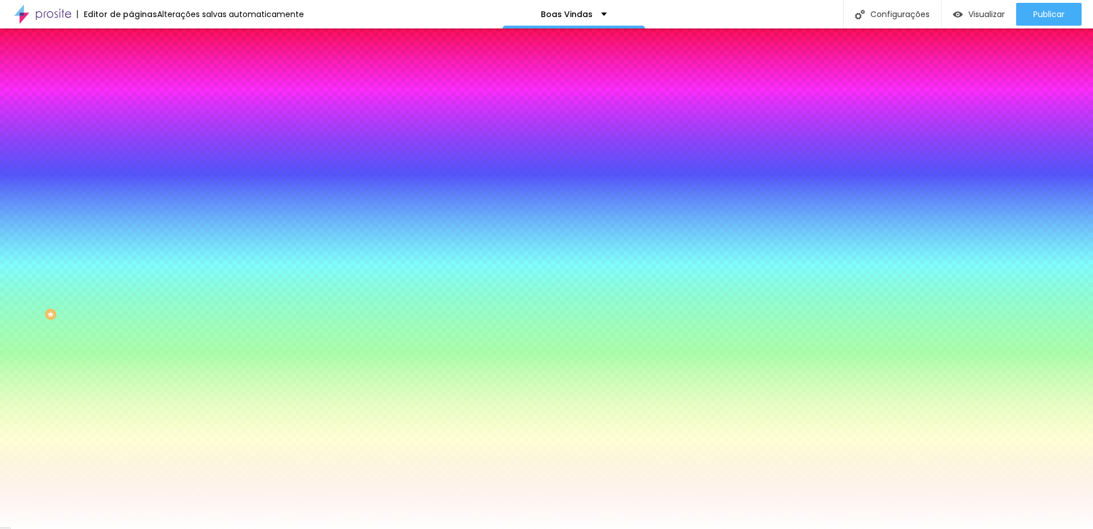
paste input "E"
click at [131, 387] on input "#E" at bounding box center [199, 392] width 137 height 11
paste input
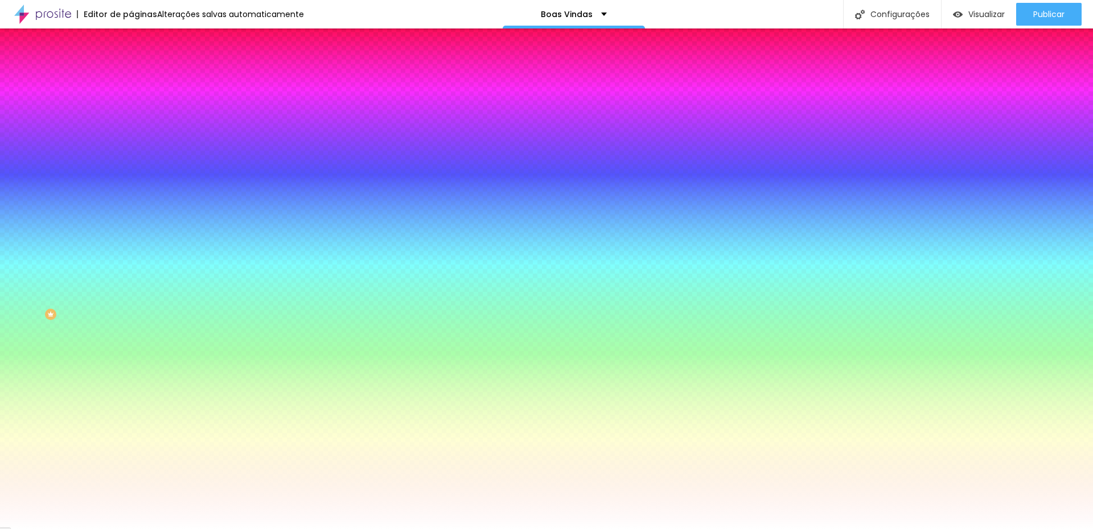
click at [131, 387] on div at bounding box center [196, 387] width 131 height 0
drag, startPoint x: 46, startPoint y: 308, endPoint x: 21, endPoint y: 271, distance: 44.7
click at [49, 78] on div at bounding box center [50, 77] width 2 height 2
click at [101, 329] on div at bounding box center [546, 264] width 1093 height 529
click at [36, 265] on div at bounding box center [546, 264] width 1093 height 529
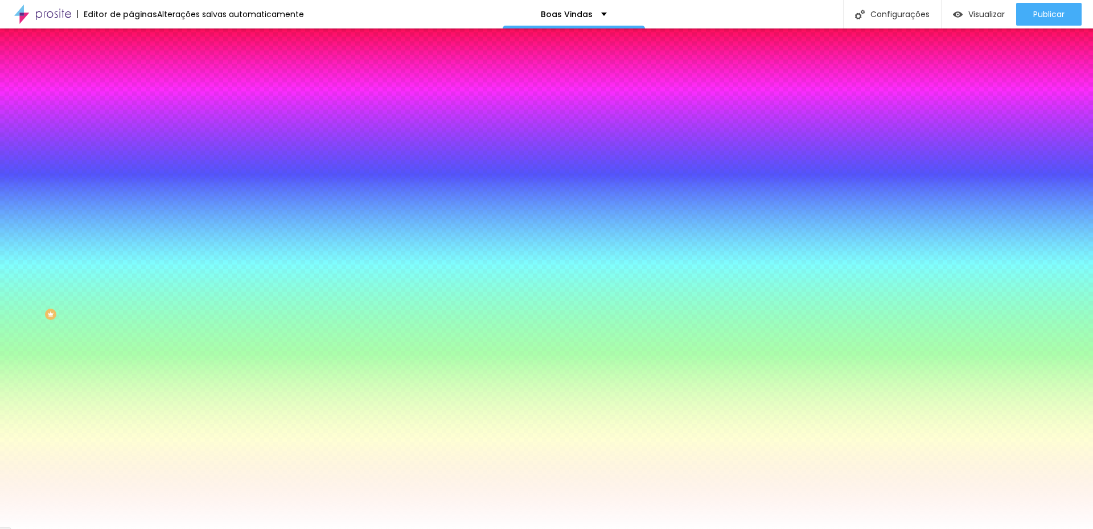
click at [99, 326] on div at bounding box center [546, 264] width 1093 height 529
click at [114, 331] on div at bounding box center [546, 264] width 1093 height 529
click at [101, 330] on div at bounding box center [546, 264] width 1093 height 529
drag, startPoint x: 31, startPoint y: 271, endPoint x: 26, endPoint y: 282, distance: 12.7
click at [26, 282] on div at bounding box center [546, 264] width 1093 height 529
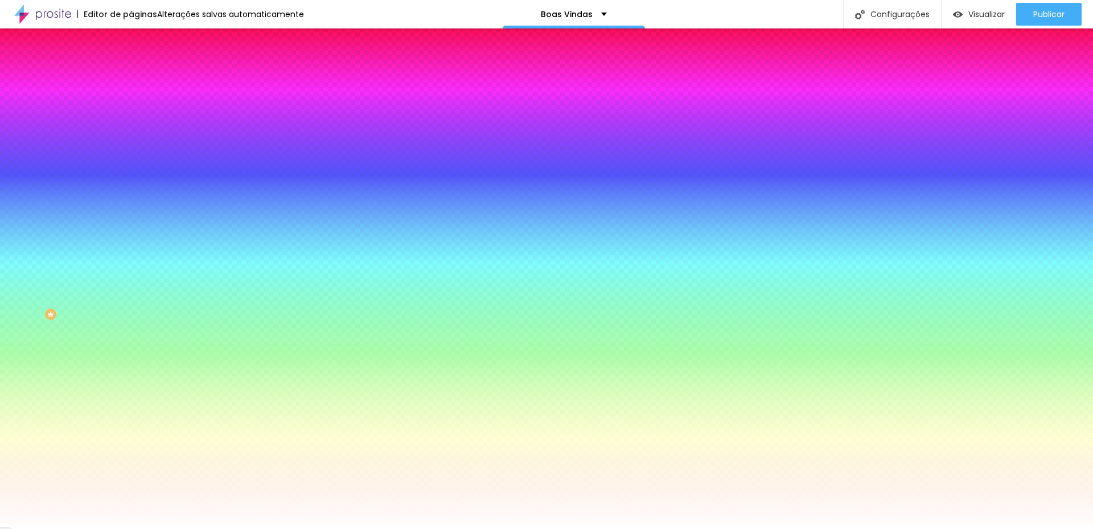
click at [101, 326] on div at bounding box center [546, 264] width 1093 height 529
click at [101, 330] on div at bounding box center [546, 264] width 1093 height 529
click at [100, 327] on div at bounding box center [546, 264] width 1093 height 529
drag, startPoint x: 40, startPoint y: 273, endPoint x: 25, endPoint y: 268, distance: 16.2
click at [25, 268] on div at bounding box center [546, 264] width 1093 height 529
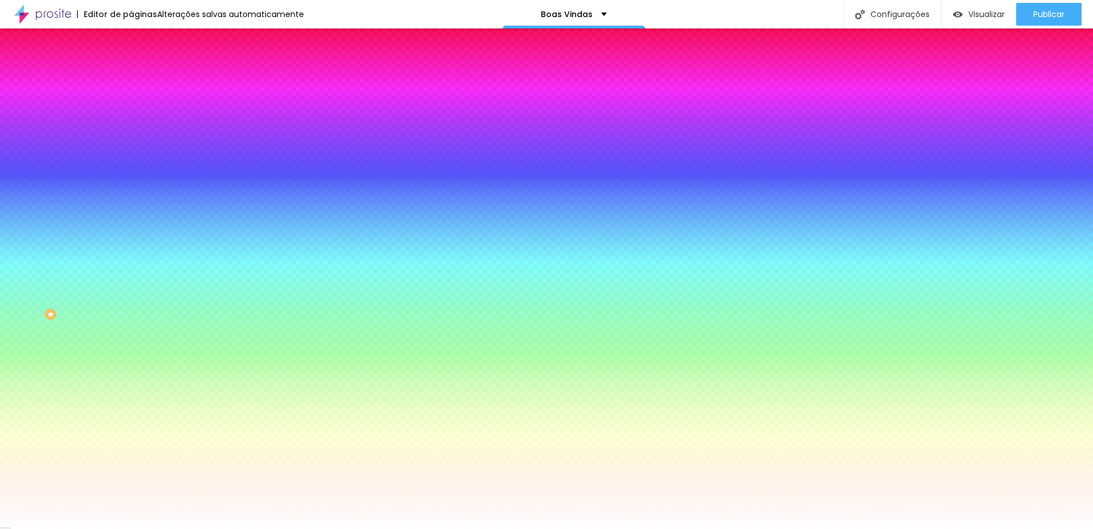
click at [100, 328] on div at bounding box center [546, 264] width 1093 height 529
drag, startPoint x: 111, startPoint y: 331, endPoint x: 114, endPoint y: 371, distance: 39.4
click at [131, 371] on div "Editar nulo Conteúdo Estilo Avançado Cor de fundo Voltar ao padrão #070707 Tipo…" at bounding box center [196, 278] width 131 height 501
click at [131, 387] on div at bounding box center [196, 387] width 131 height 0
type input "#B4B4B0"
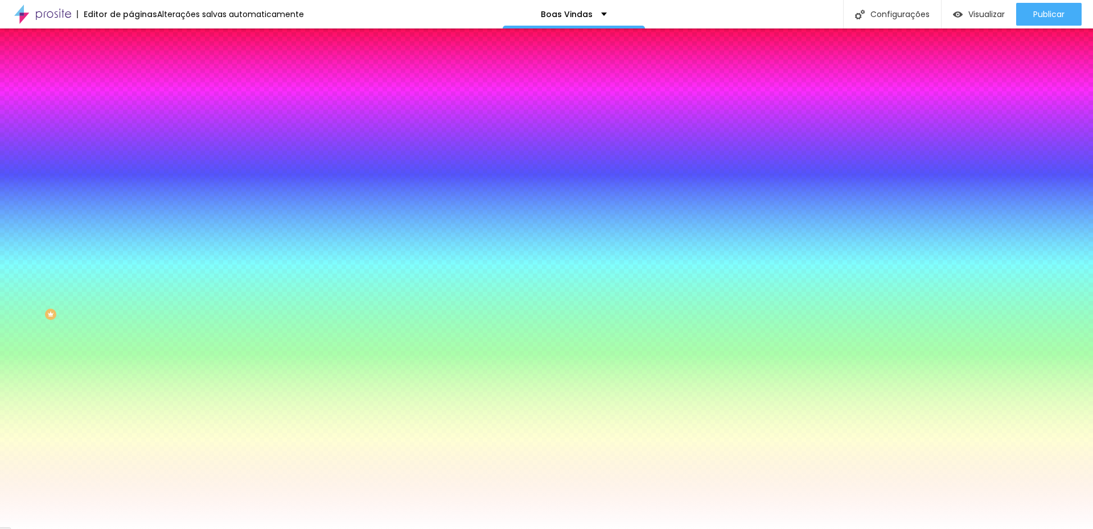
drag, startPoint x: 25, startPoint y: 272, endPoint x: 19, endPoint y: 283, distance: 13.0
click at [19, 283] on div at bounding box center [546, 264] width 1093 height 529
click at [131, 387] on input "#B4B4B0" at bounding box center [199, 392] width 137 height 11
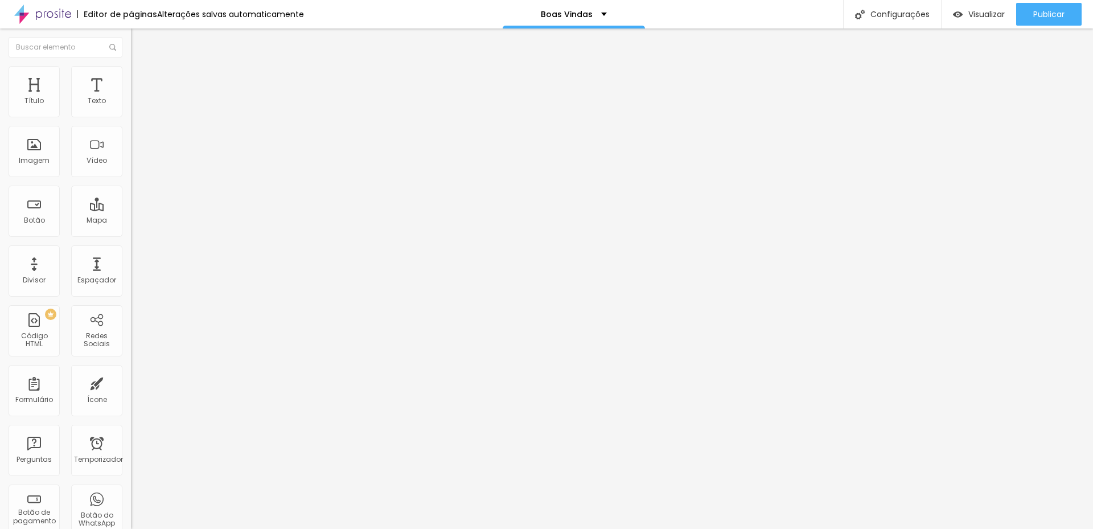
click at [131, 69] on img at bounding box center [136, 71] width 10 height 10
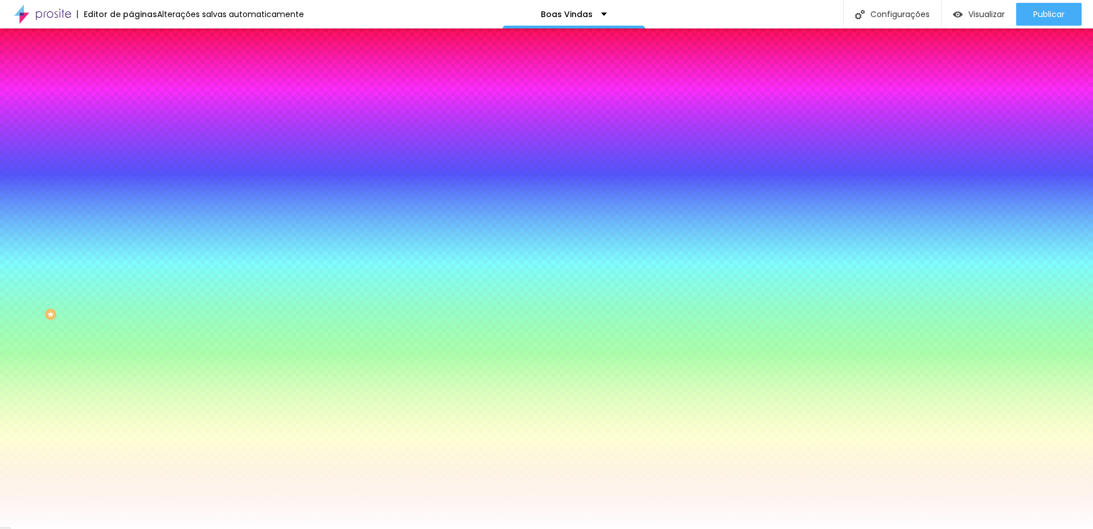
click at [131, 387] on input "#FCFCFC" at bounding box center [199, 392] width 137 height 11
paste input "B4B4B0"
type input "#B4B4B0"
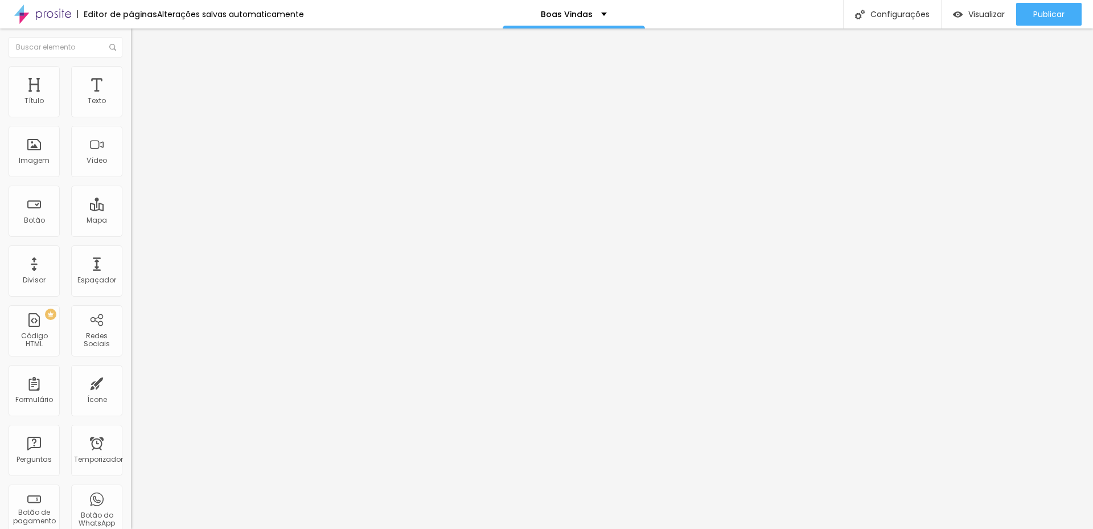
click at [131, 69] on img at bounding box center [136, 71] width 10 height 10
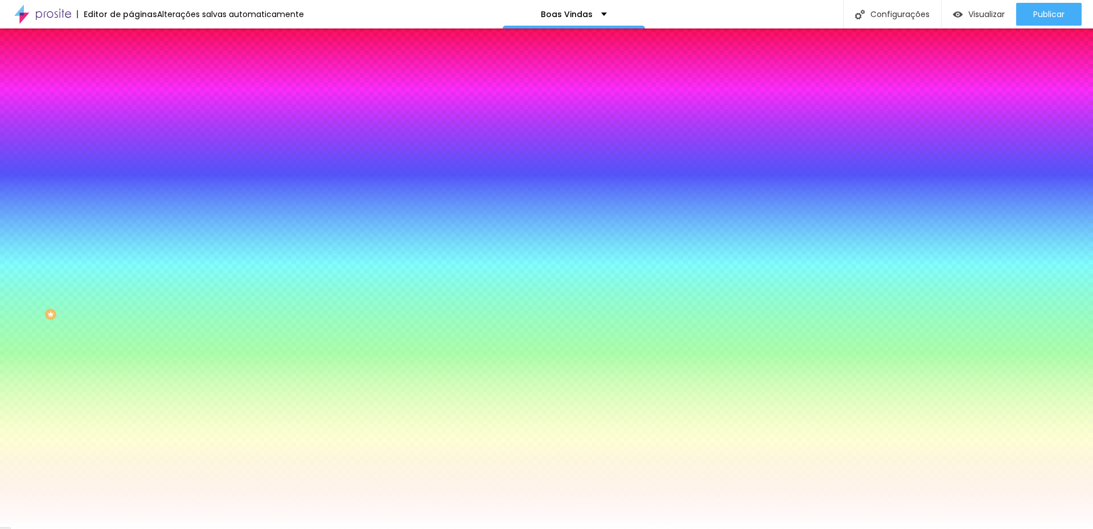
click at [131, 387] on input "#FCFCFC" at bounding box center [199, 392] width 137 height 11
paste input "B4B4B0"
type input "#B4B4B0"
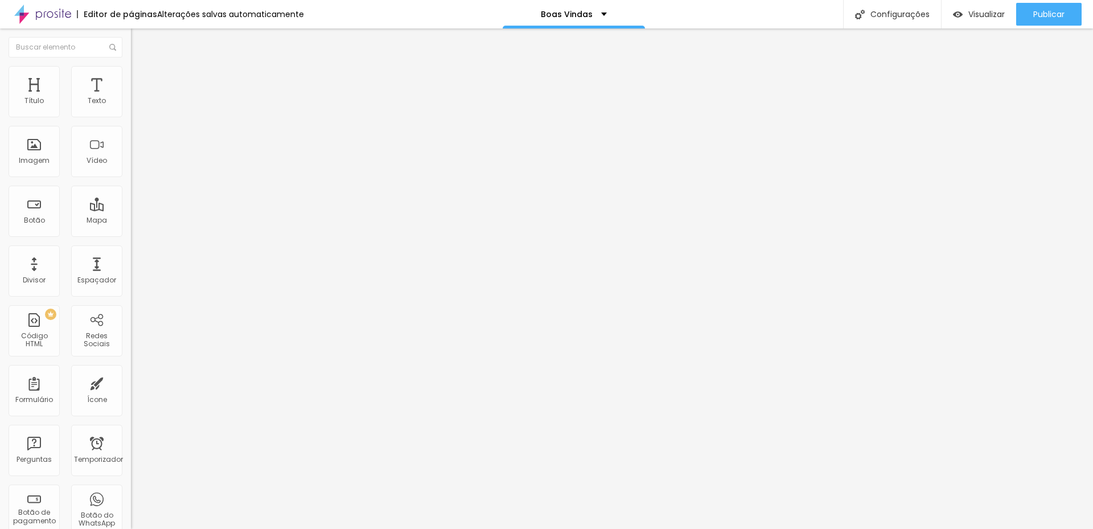
click at [131, 67] on img at bounding box center [136, 71] width 10 height 10
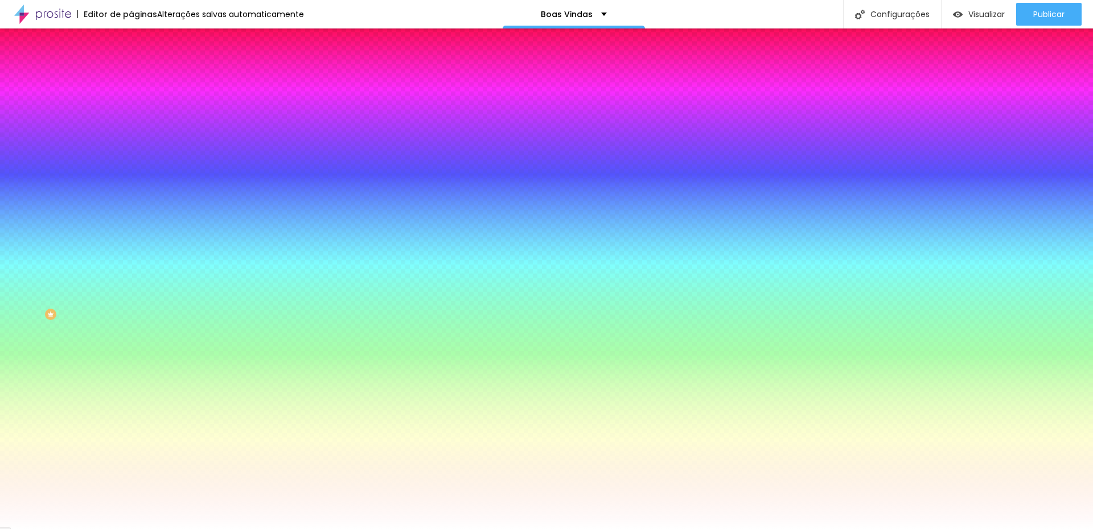
click at [131, 387] on input "#FCFCFC" at bounding box center [199, 392] width 137 height 11
paste input "B4B4B0"
type input "#B4B4B0"
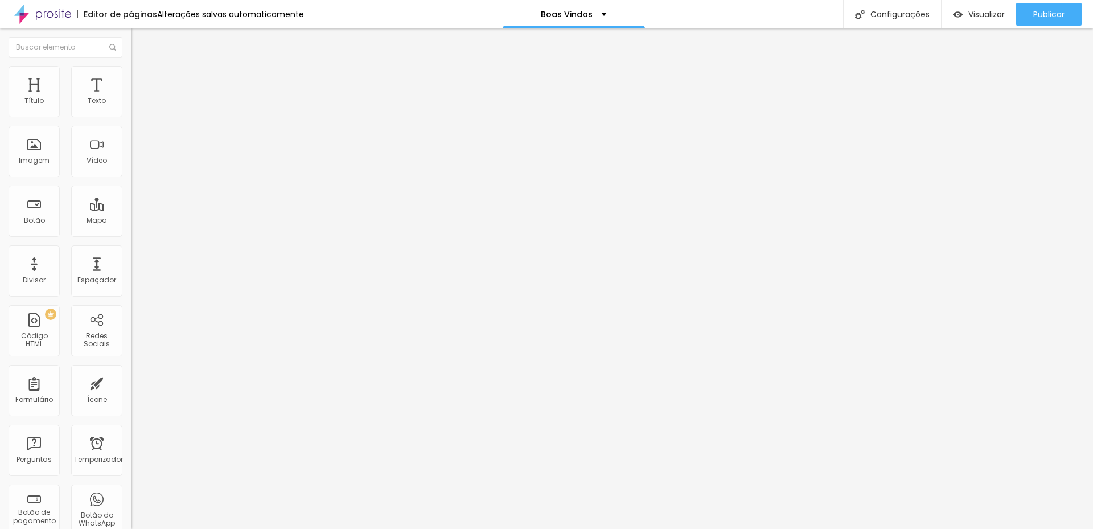
click at [131, 66] on img at bounding box center [136, 71] width 10 height 10
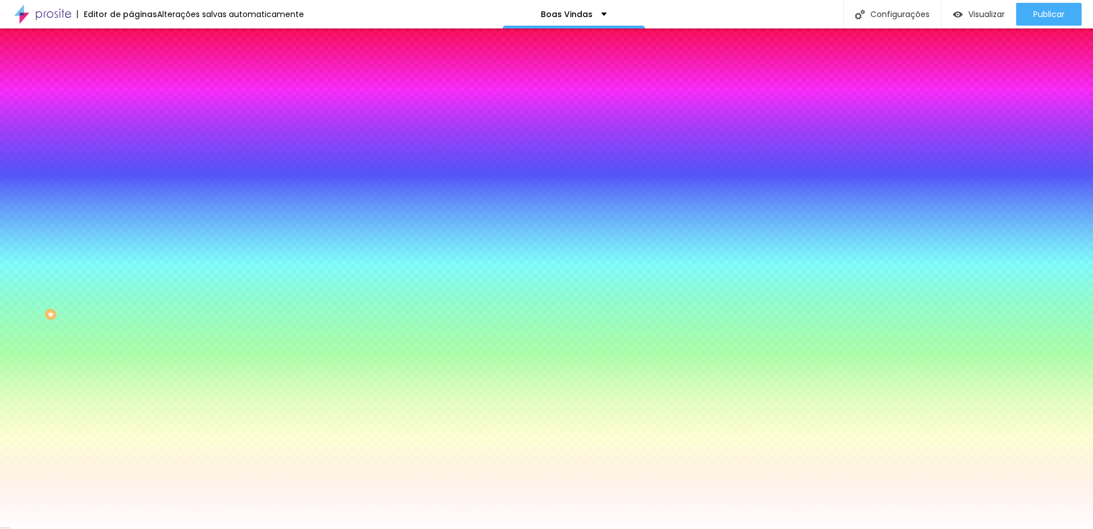
click at [131, 387] on input "#FCFCFC" at bounding box center [199, 392] width 137 height 11
paste input "B4B4B0"
type input "#B4B4B0"
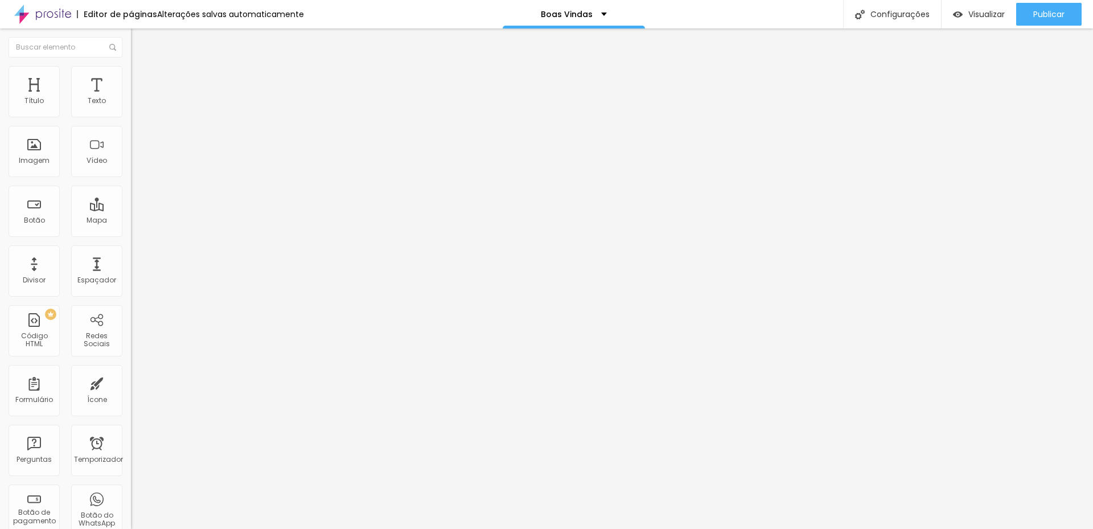
click at [131, 75] on li "Estilo" at bounding box center [196, 71] width 131 height 11
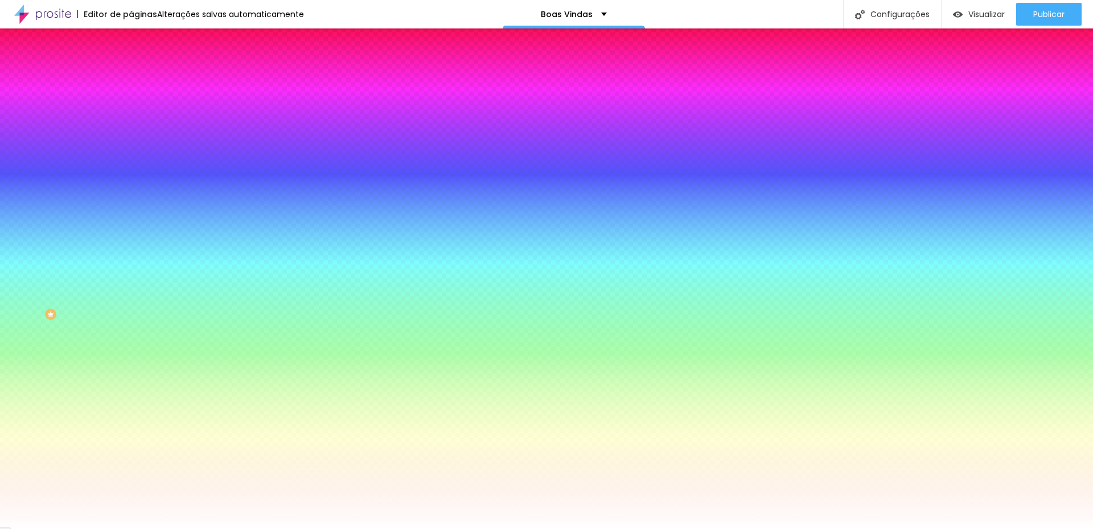
click at [131, 419] on input "#FFFFFF" at bounding box center [199, 424] width 137 height 11
paste input "B4B4B0"
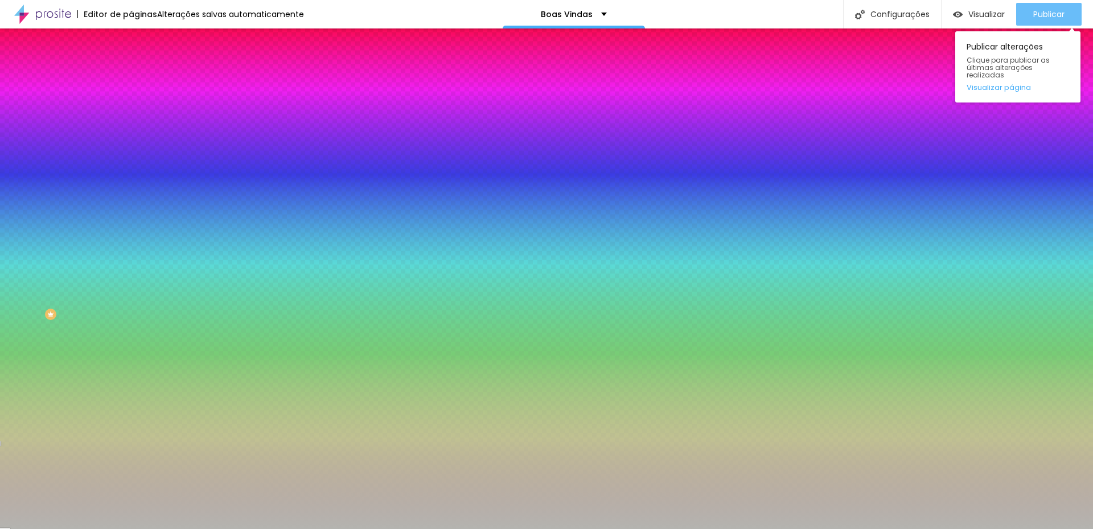
type input "#B4B4B0"
click at [1065, 23] on button "Publicar" at bounding box center [1049, 14] width 65 height 23
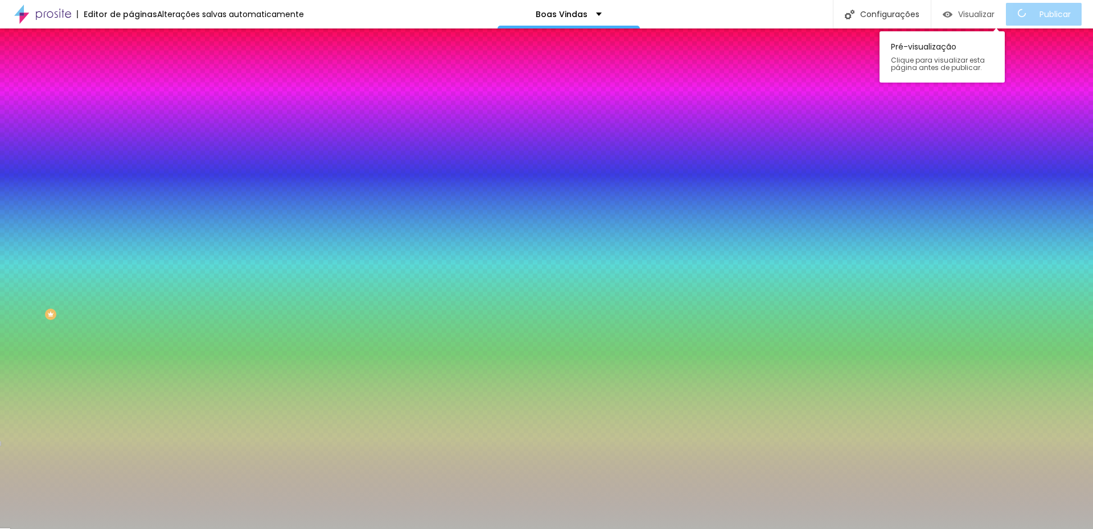
click at [973, 3] on div "Visualizar" at bounding box center [969, 14] width 52 height 23
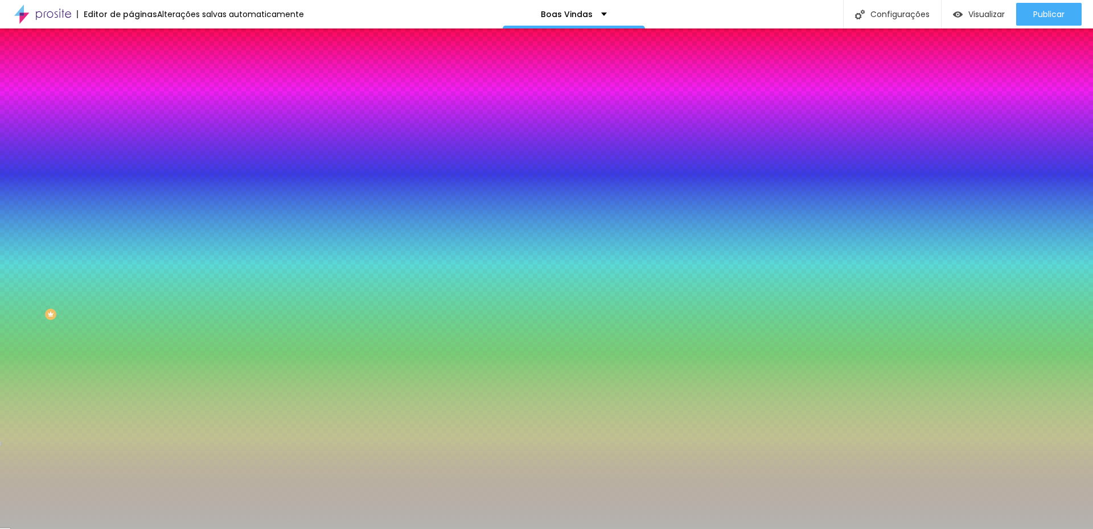
click at [131, 65] on img at bounding box center [136, 60] width 10 height 10
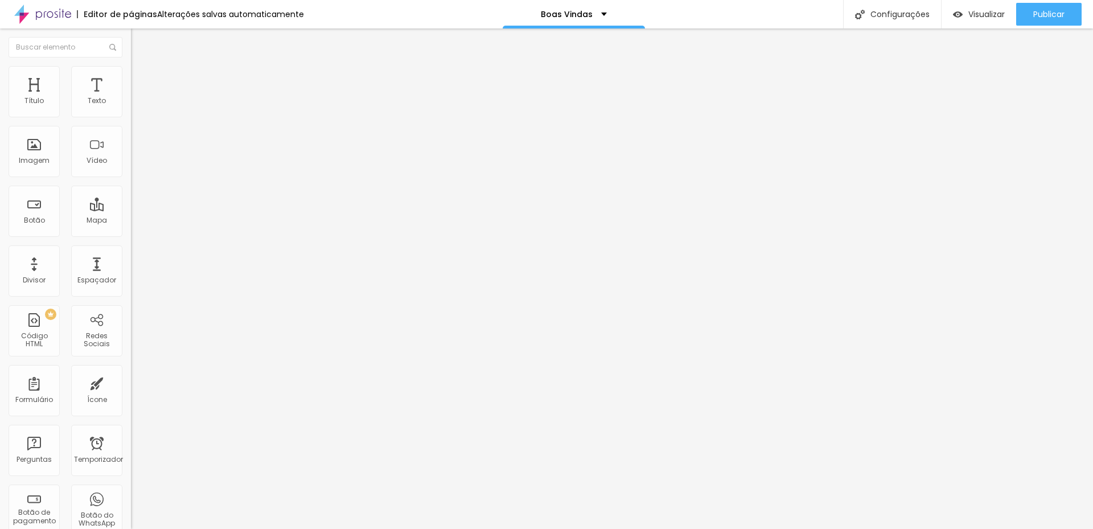
click at [131, 66] on img at bounding box center [136, 71] width 10 height 10
click at [137, 105] on icon "button" at bounding box center [139, 102] width 5 height 5
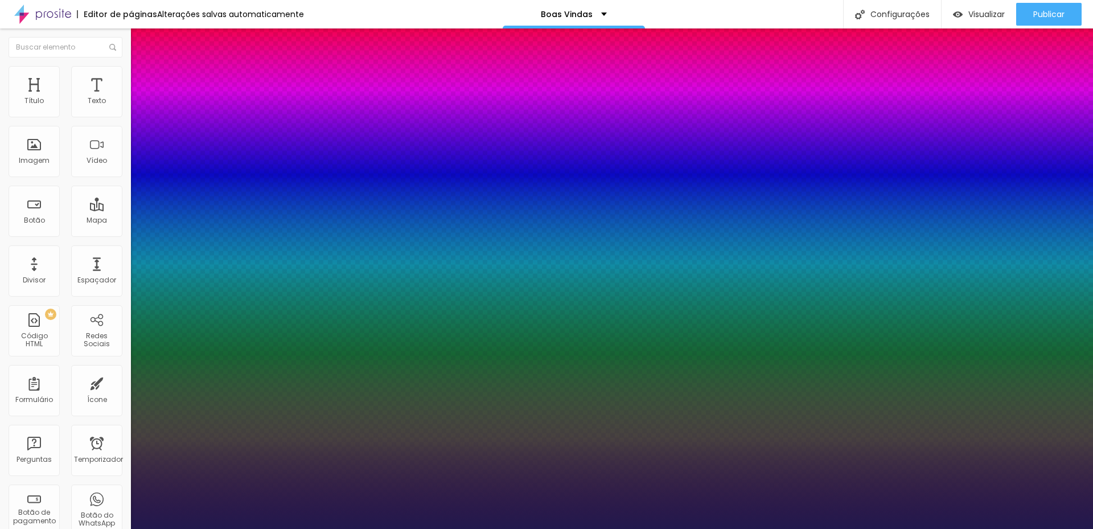
type input "1"
type input "#58585B"
type input "1"
type input "#3E3E3F"
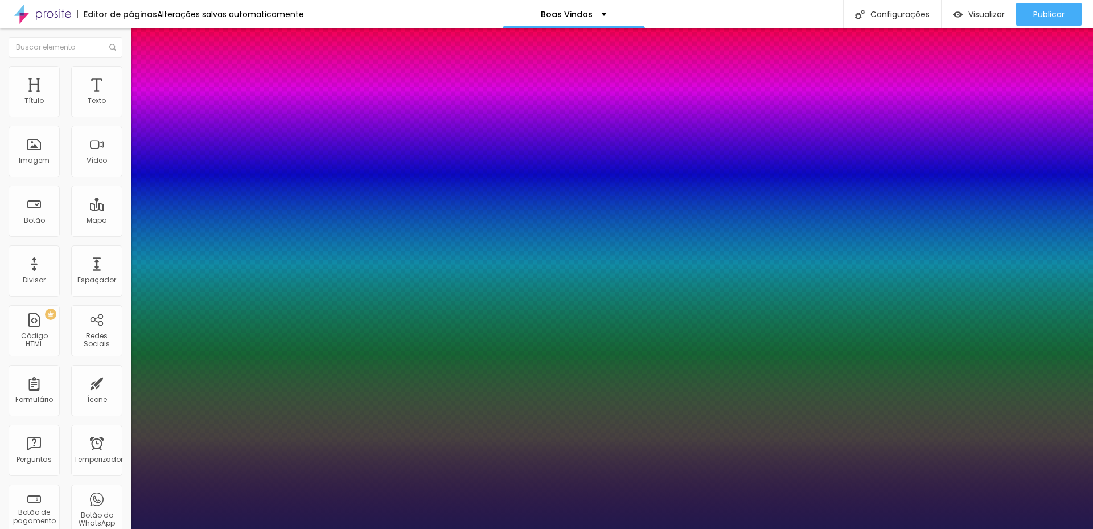
type input "1"
type input "#0E0E0E"
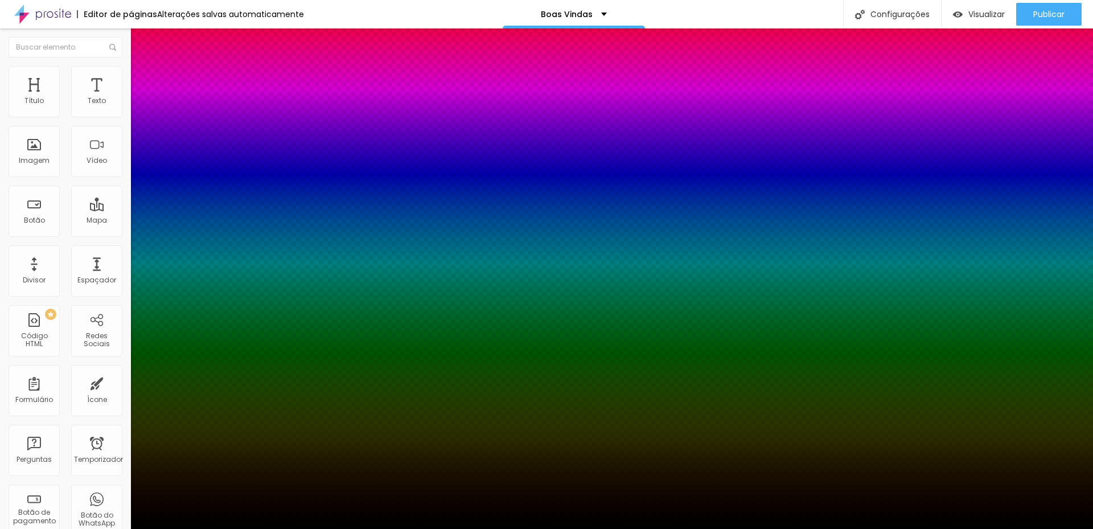
type input "1"
type input "#000000"
type input "1"
type input "#010101"
drag, startPoint x: 161, startPoint y: 384, endPoint x: 161, endPoint y: 396, distance: 12.0
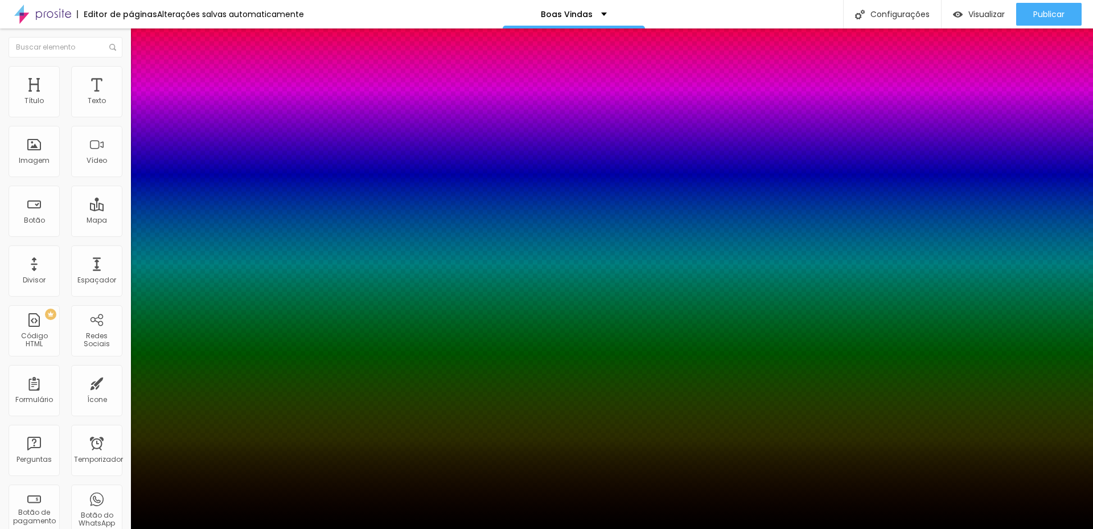
type input "1"
type input "#000000"
type input "1"
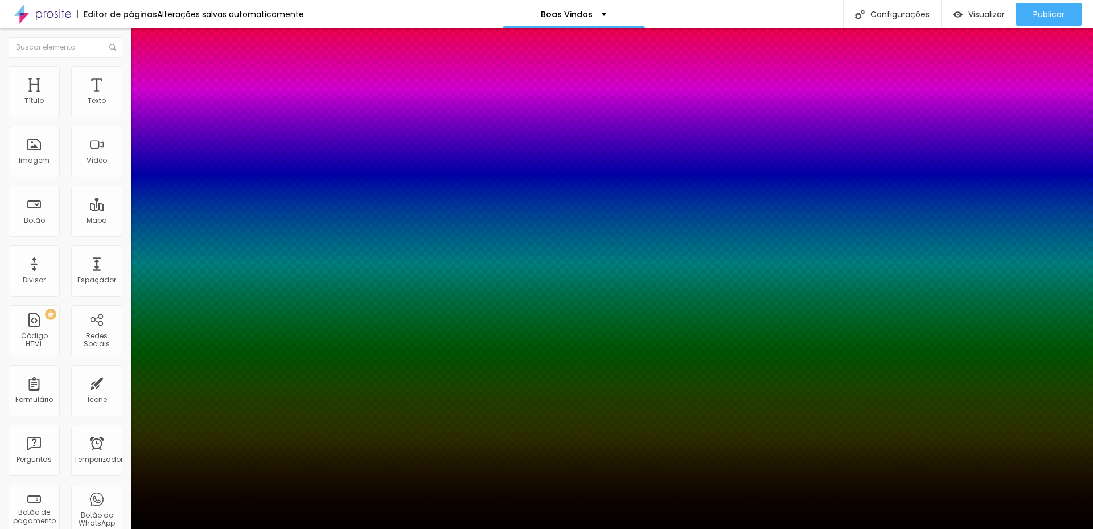
type input "#1C1C26"
type input "1"
type input "#1B1B24"
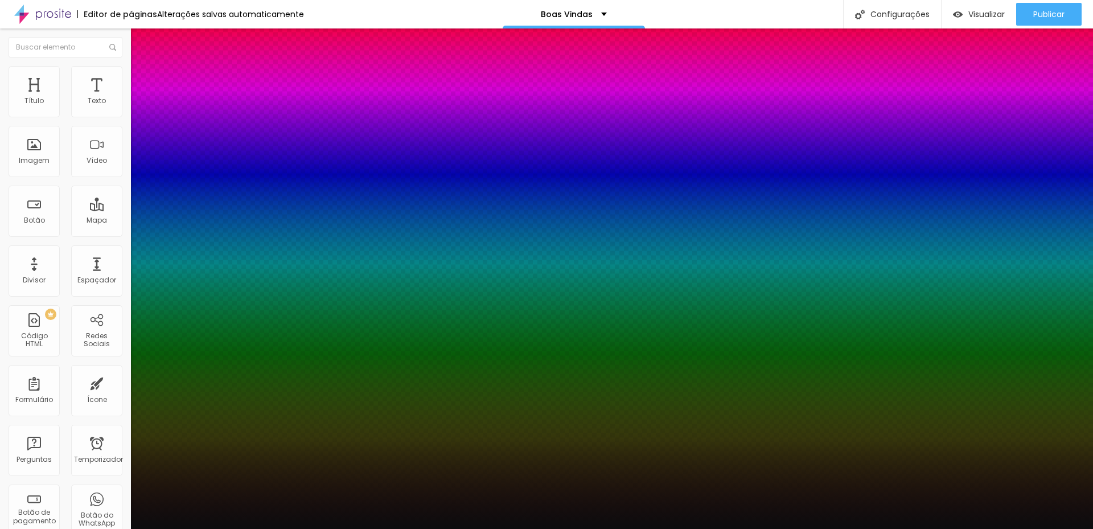
type input "1"
type input "#0C0C0E"
type input "1"
type input "#020202"
type input "1"
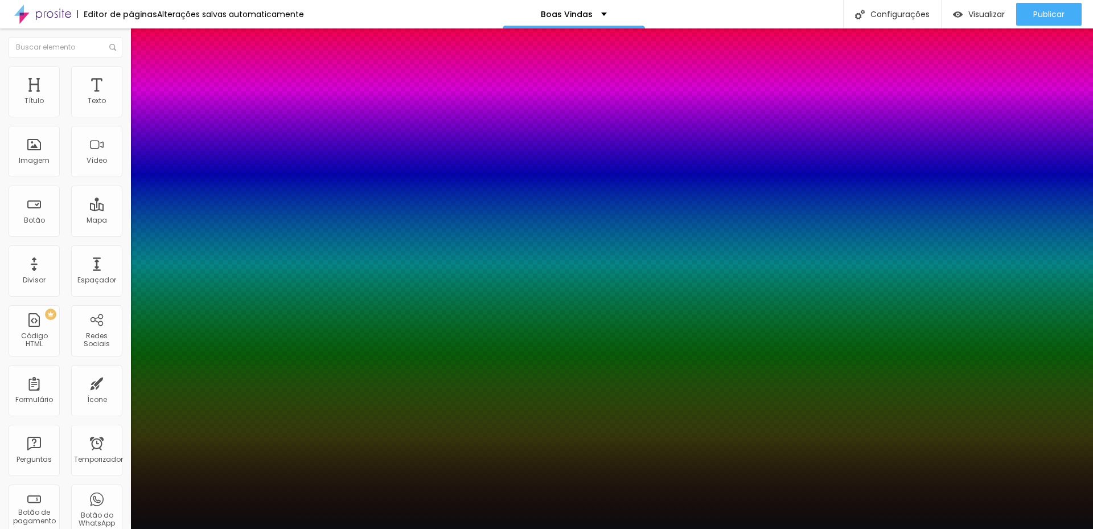
type input "#010101"
type input "1"
type input "#000000"
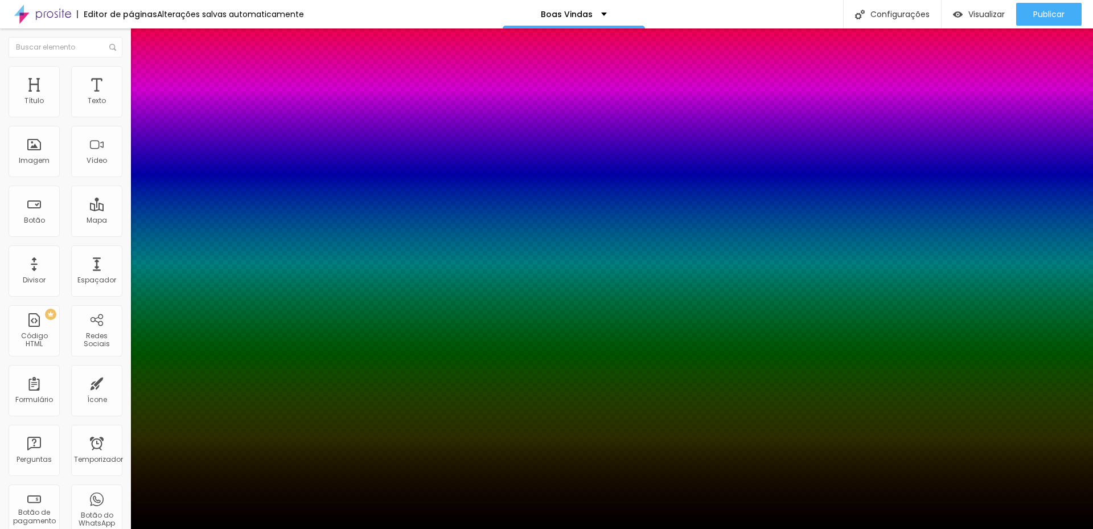
type input "1"
drag, startPoint x: 178, startPoint y: 383, endPoint x: 153, endPoint y: 400, distance: 30.7
click at [153, 400] on body "Editor de páginas Alterações salvas automaticamente Boas Vindas Configurações C…" at bounding box center [546, 264] width 1093 height 529
click at [340, 528] on div at bounding box center [546, 529] width 1093 height 0
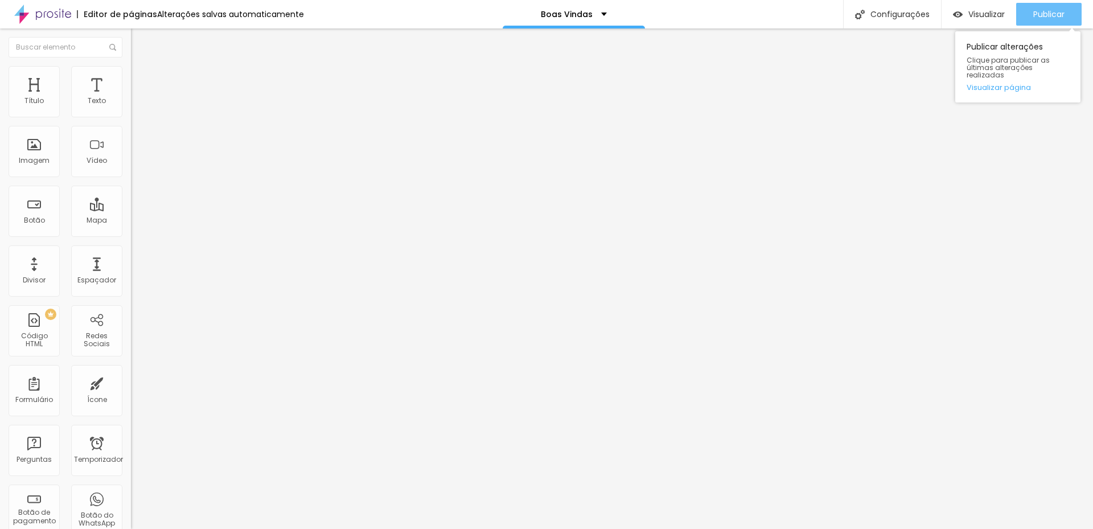
click at [1034, 14] on font "Publicar" at bounding box center [1049, 14] width 31 height 11
click at [138, 98] on font "Trocar imagem" at bounding box center [165, 93] width 55 height 10
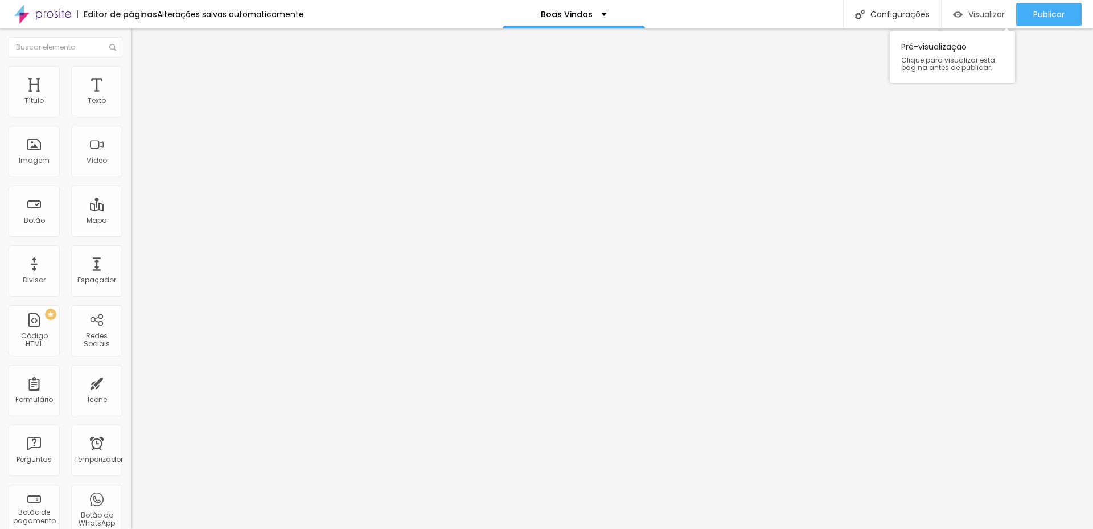
click at [980, 18] on font "Visualizar" at bounding box center [987, 14] width 36 height 11
click at [1047, 14] on font "Publicar" at bounding box center [1049, 14] width 31 height 11
click at [131, 67] on img at bounding box center [136, 71] width 10 height 10
type input "56"
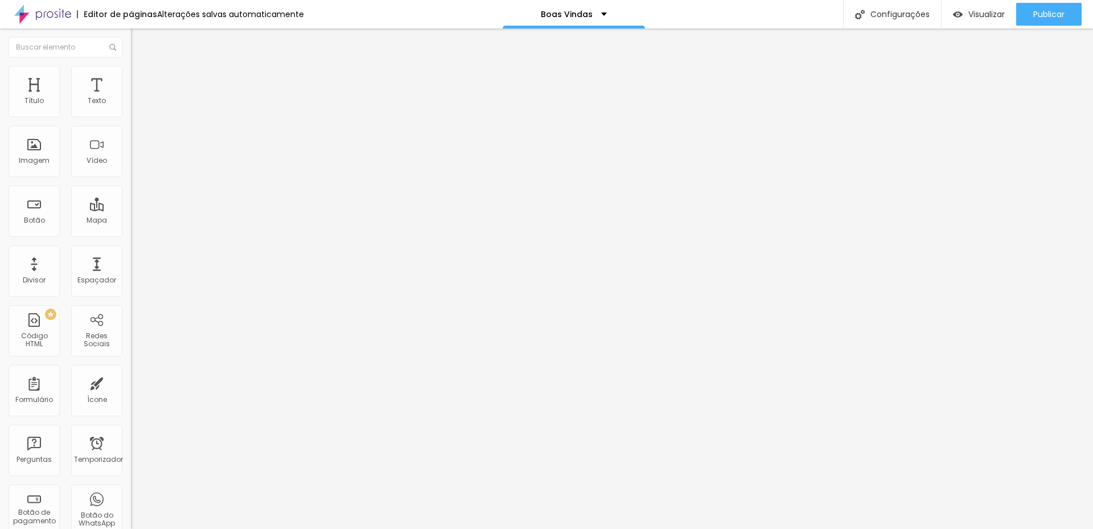
type input "63"
type input "67"
type input "74"
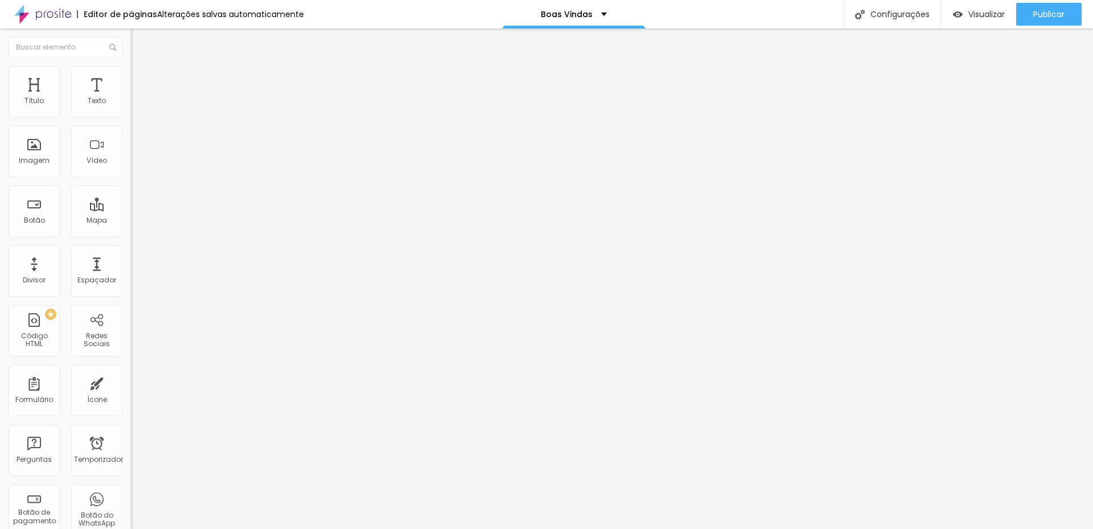
type input "74"
type input "86"
type input "105"
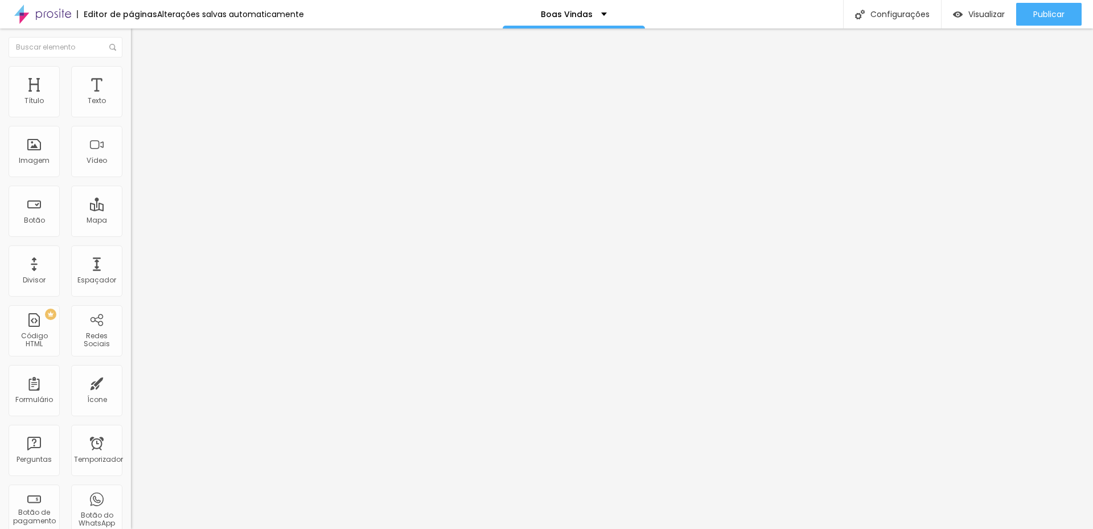
type input "130"
type input "160"
type input "166"
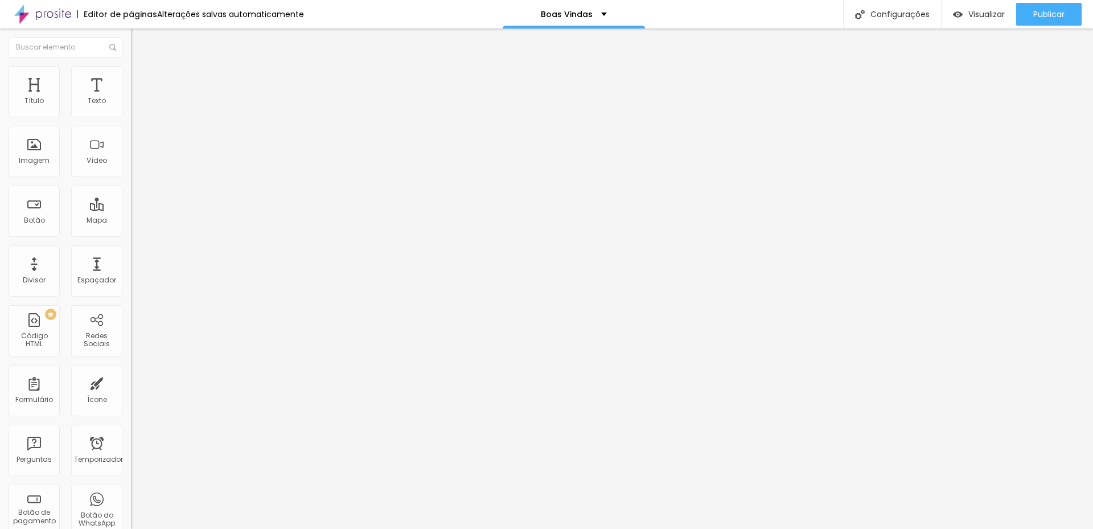
type input "166"
type input "176"
type input "193"
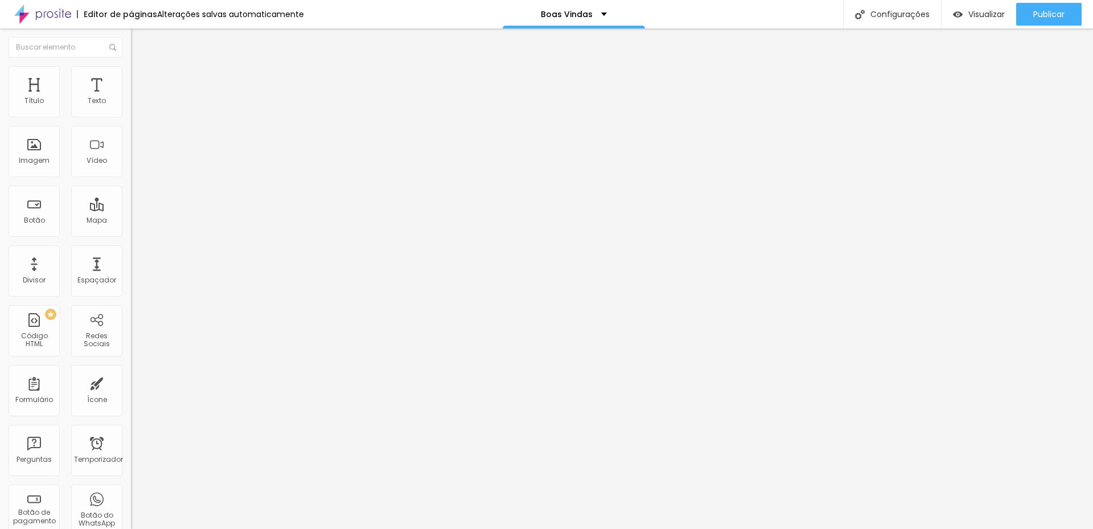
type input "200"
type input "198"
type input "193"
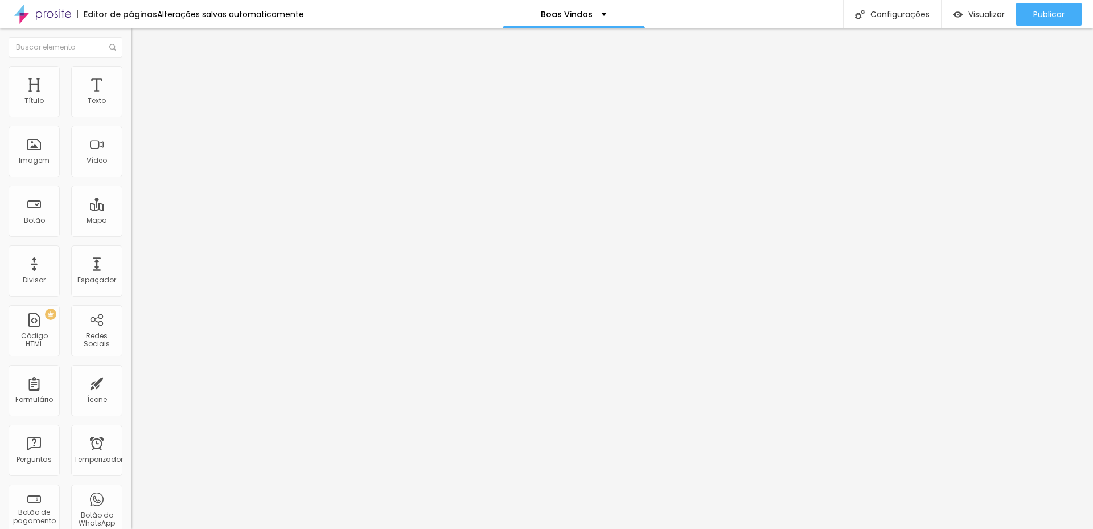
type input "193"
type input "181"
type input "168"
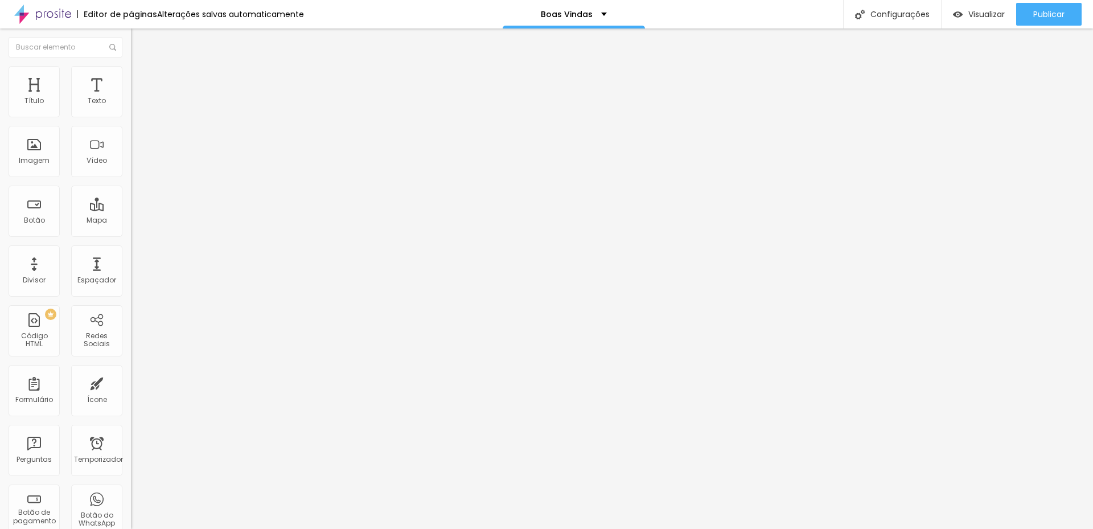
type input "150"
type input "132"
type input "109"
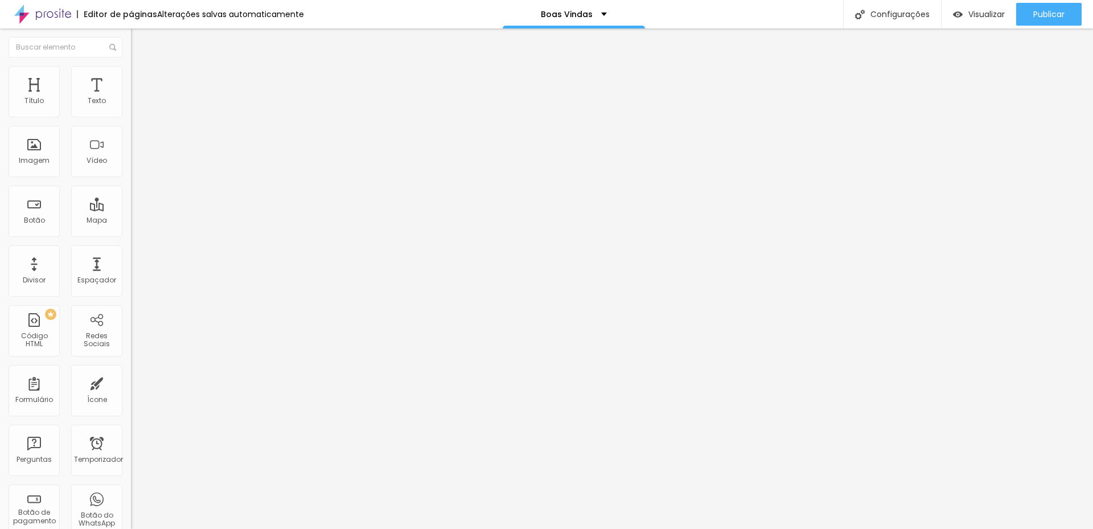
type input "109"
type input "86"
type input "63"
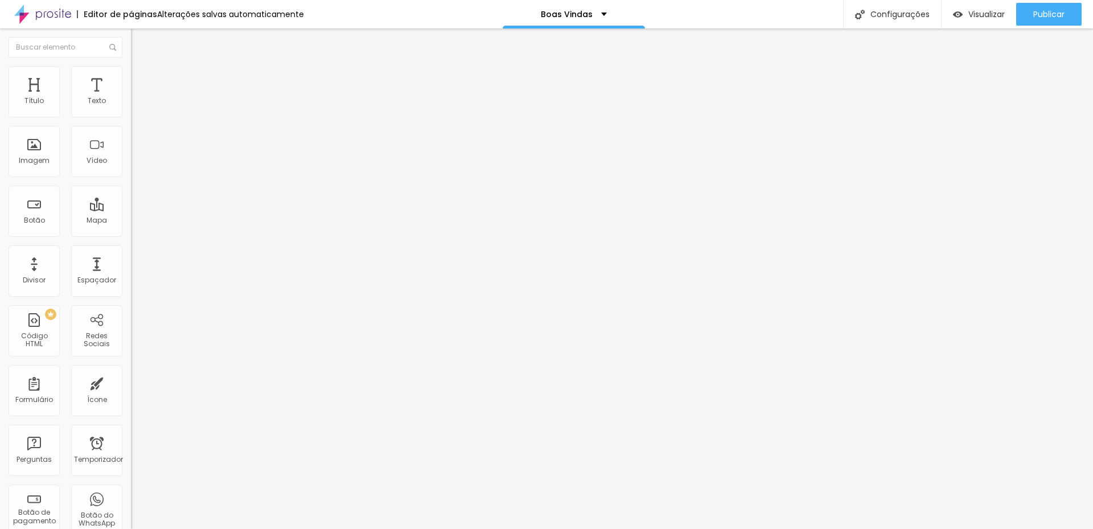
type input "46"
type input "18"
type input "11"
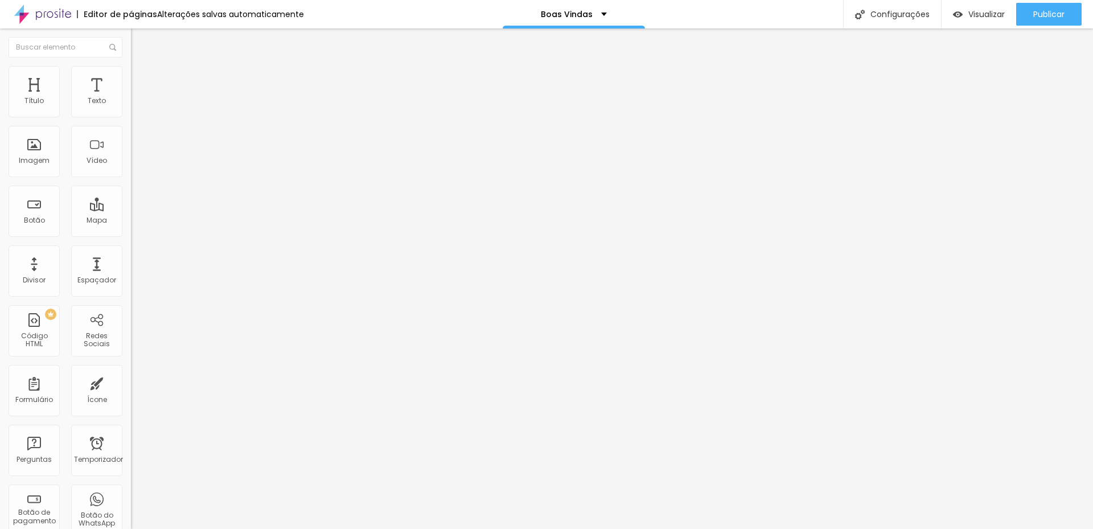
type input "11"
type input "0"
drag, startPoint x: 45, startPoint y: 145, endPoint x: 8, endPoint y: 149, distance: 37.2
type input "0"
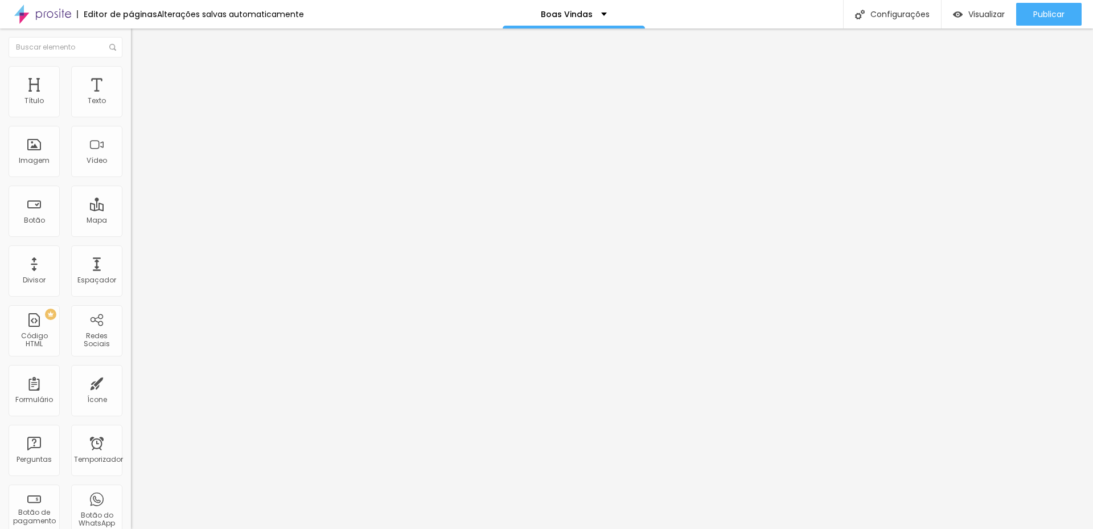
click at [131, 250] on input "range" at bounding box center [167, 254] width 73 height 9
type input "560"
type input "570"
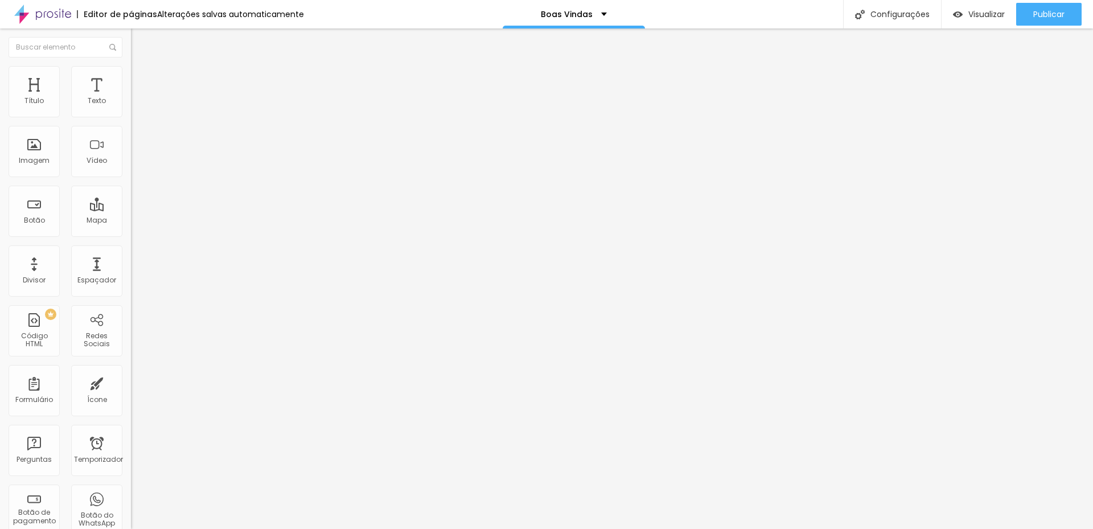
type input "590"
type input "620"
type input "670"
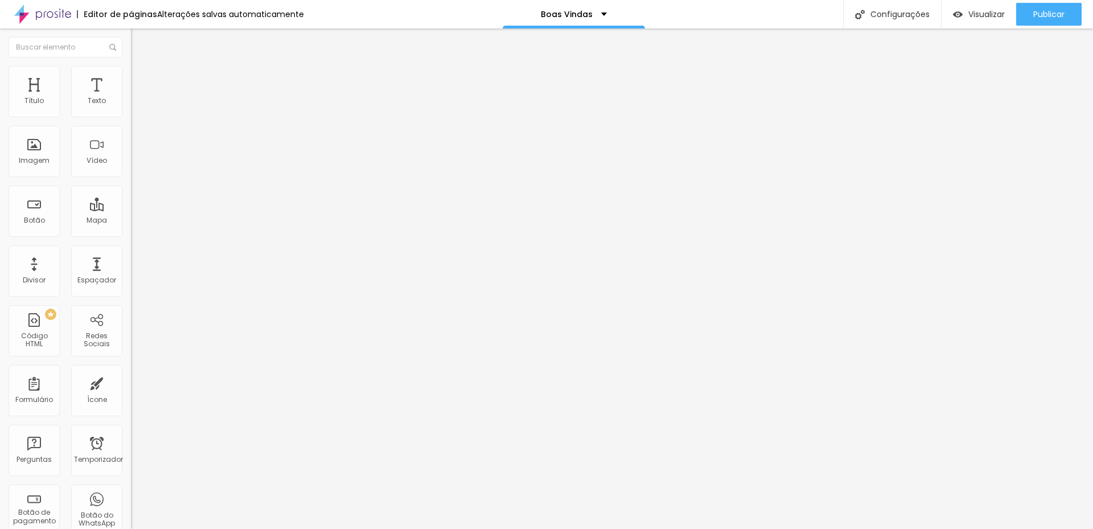
type input "670"
type input "680"
type input "690"
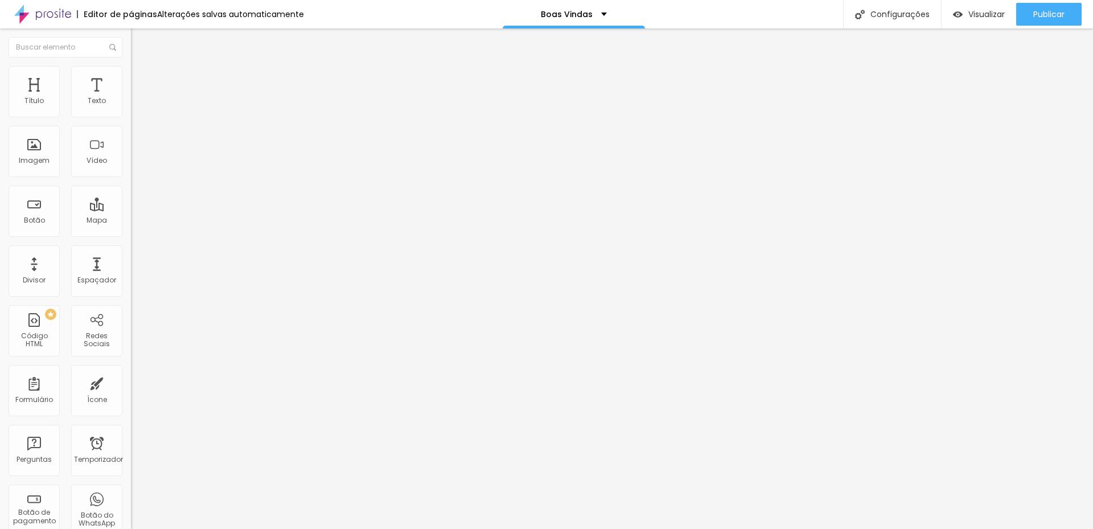
type input "700"
type input "710"
type input "730"
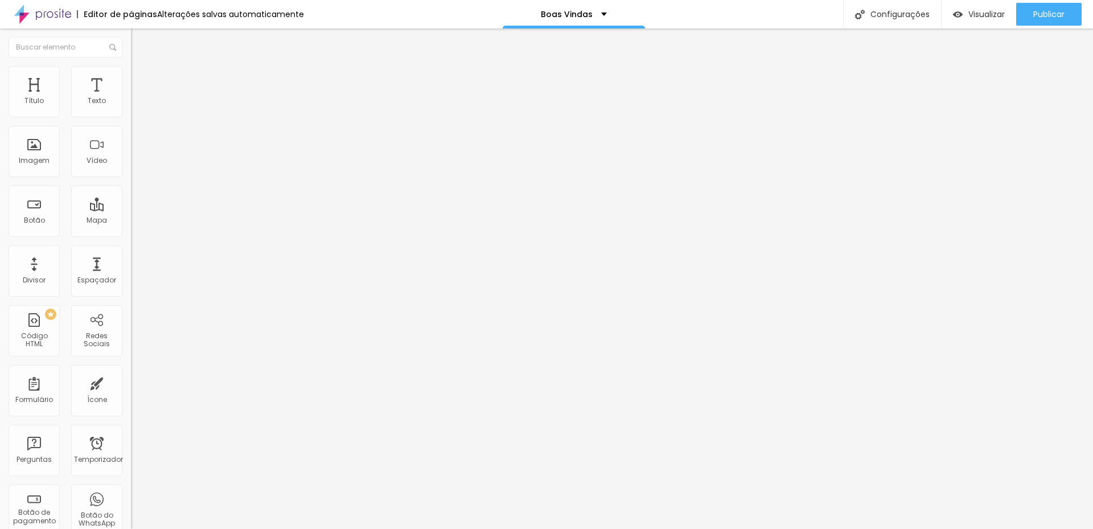
type input "730"
type input "740"
type input "750"
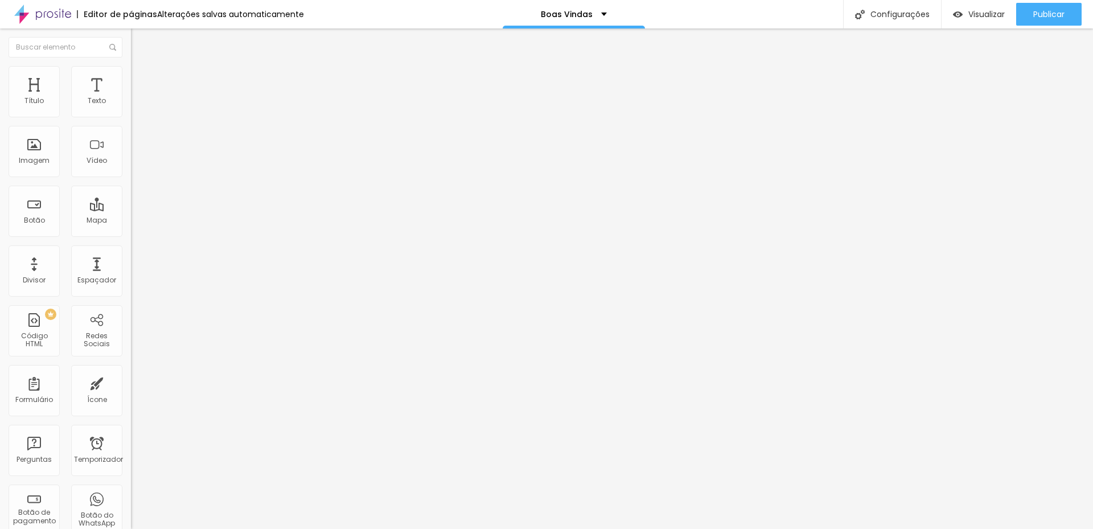
type input "730"
type input "710"
type input "690"
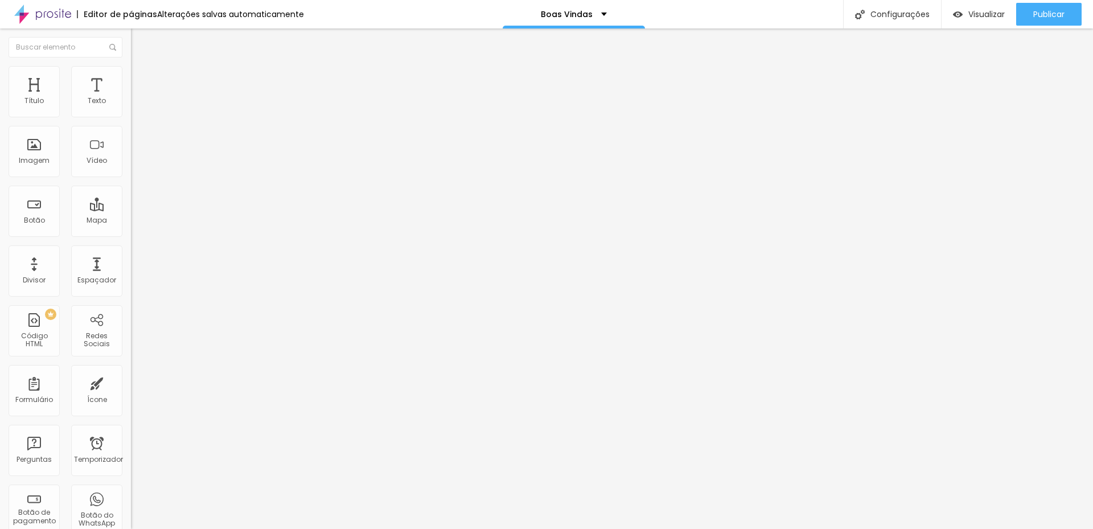
type input "690"
type input "670"
type input "640"
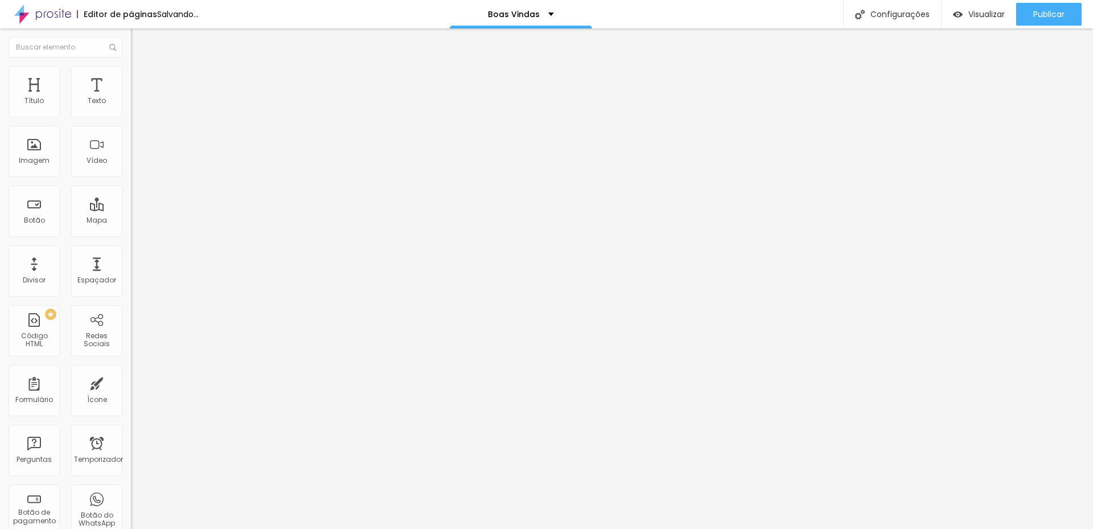
type input "620"
type input "610"
type input "590"
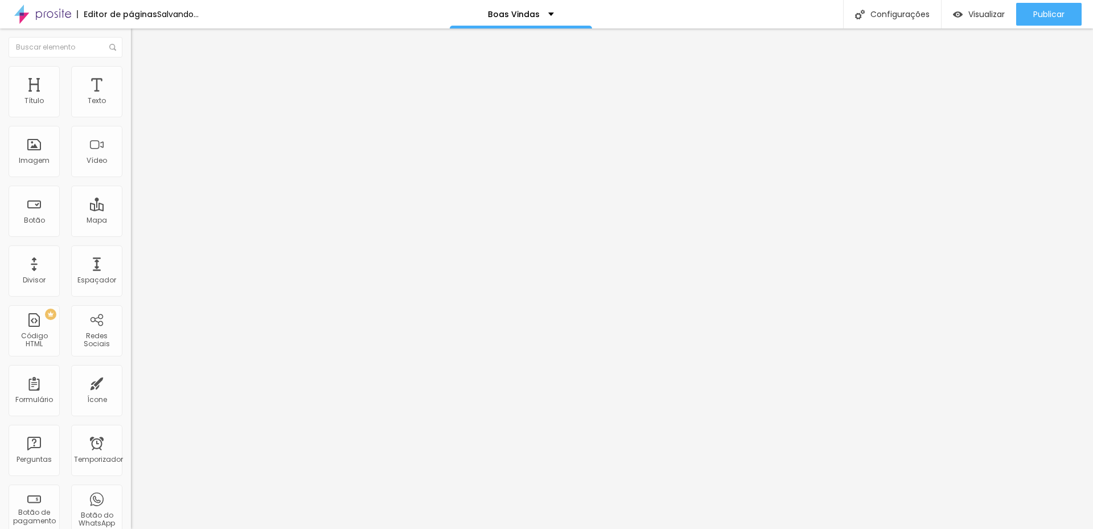
type input "590"
type input "580"
type input "570"
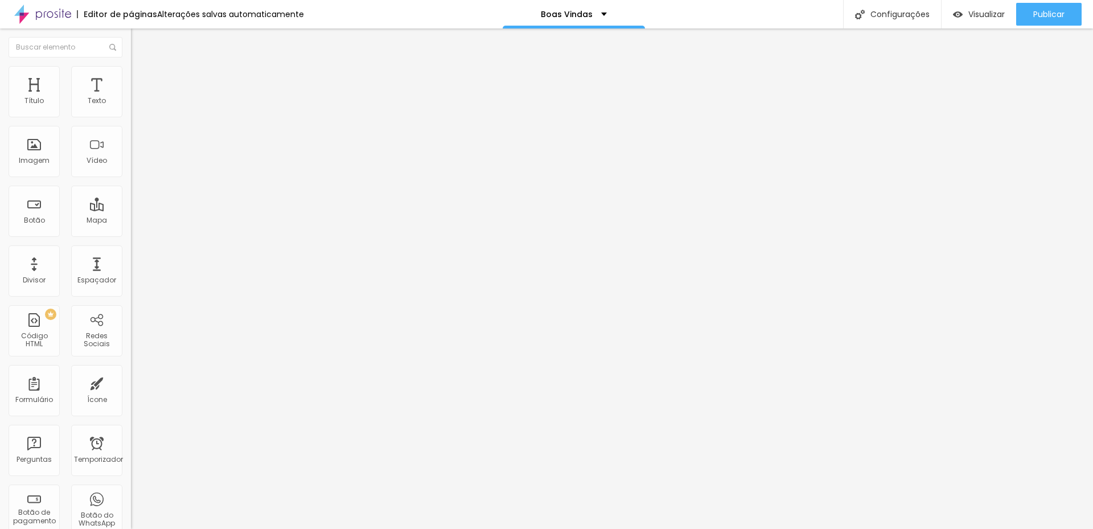
type input "560"
type input "550"
type input "560"
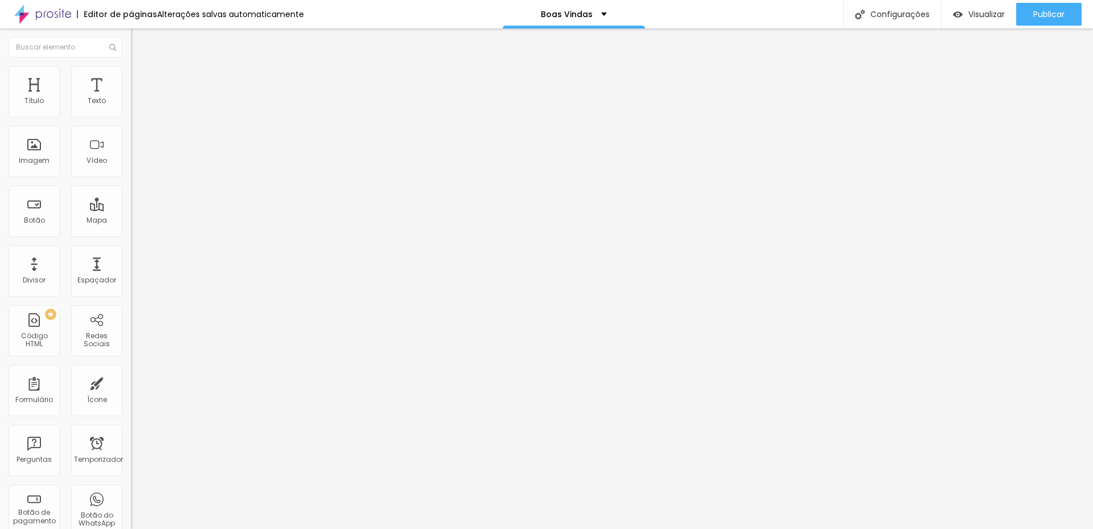
type input "560"
type input "570"
type input "590"
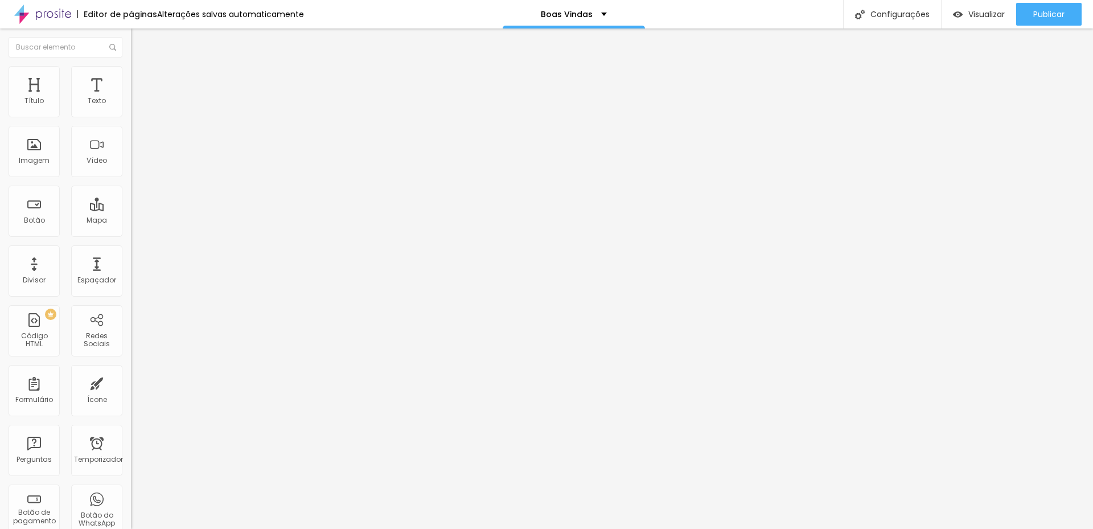
click at [131, 117] on input "range" at bounding box center [167, 112] width 73 height 9
click at [131, 77] on img at bounding box center [136, 82] width 10 height 10
click at [131, 73] on img at bounding box center [136, 71] width 10 height 10
click at [131, 65] on img at bounding box center [136, 60] width 10 height 10
click at [131, 97] on div "Trocar imagem" at bounding box center [196, 93] width 131 height 8
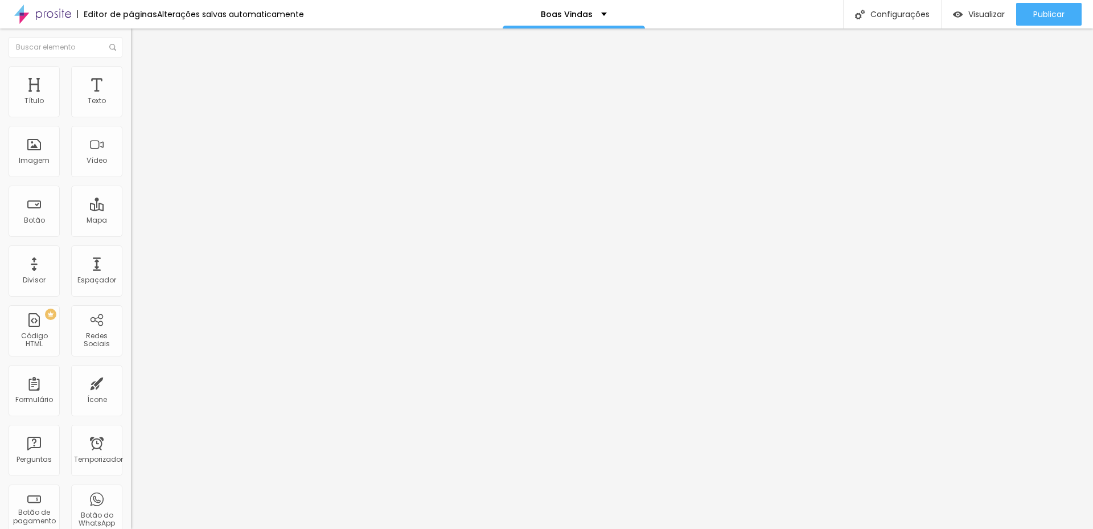
click at [131, 178] on font "1:1 Quadrado" at bounding box center [153, 174] width 45 height 10
click at [131, 184] on div "Cinema 16:9" at bounding box center [196, 180] width 131 height 7
click at [131, 195] on div "Padrão 4:3" at bounding box center [196, 191] width 131 height 7
click at [131, 195] on div "Padrão 4:3" at bounding box center [196, 189] width 131 height 11
click at [131, 203] on font "Quadrado" at bounding box center [149, 198] width 37 height 10
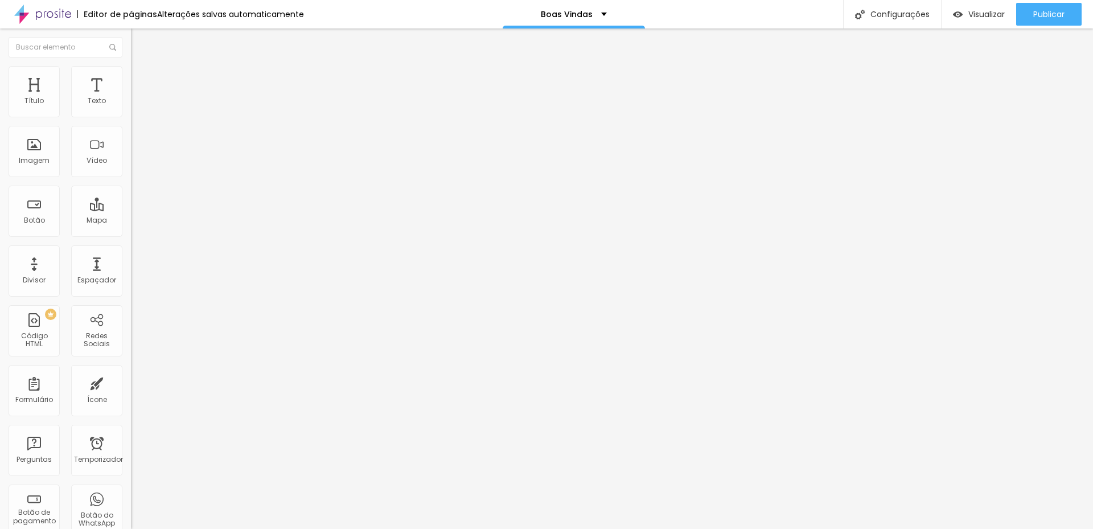
click at [131, 210] on font "Original" at bounding box center [144, 205] width 27 height 10
click at [131, 199] on font "Quadrado" at bounding box center [149, 194] width 37 height 10
click at [131, 210] on span "Original" at bounding box center [144, 205] width 27 height 10
click at [131, 66] on img at bounding box center [136, 71] width 10 height 10
type input "3"
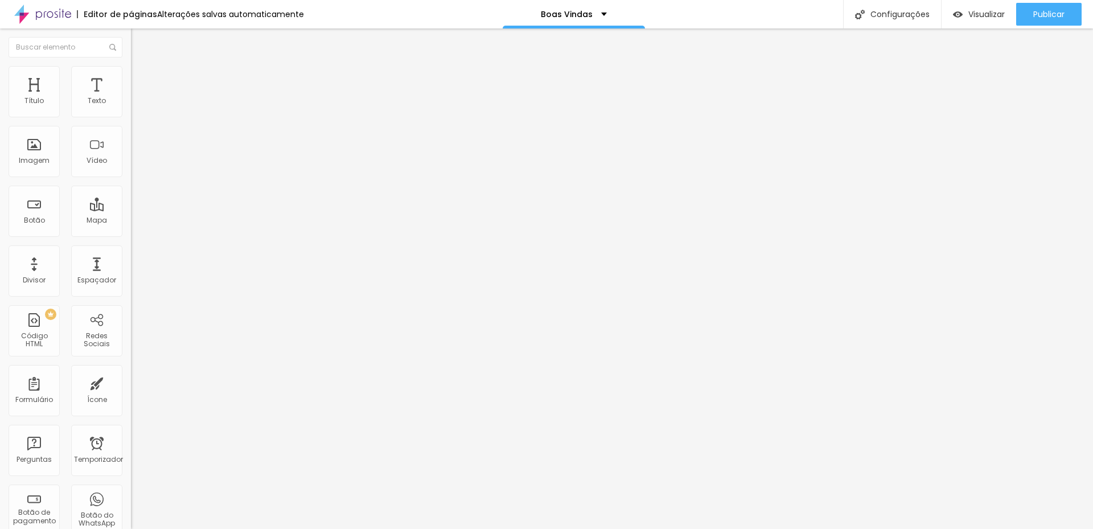
type input "3"
type input "5"
type input "7"
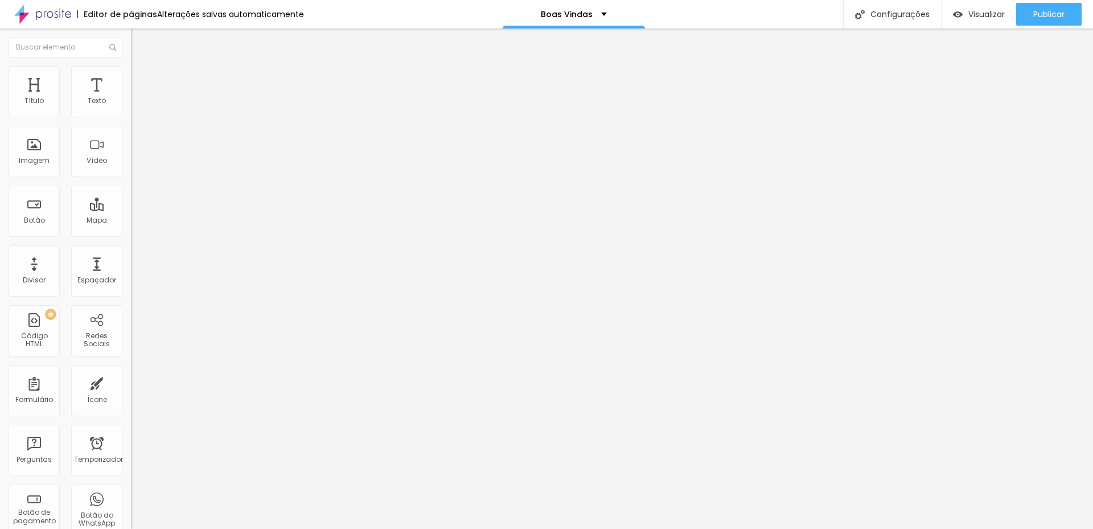
type input "8"
type input "10"
type input "11"
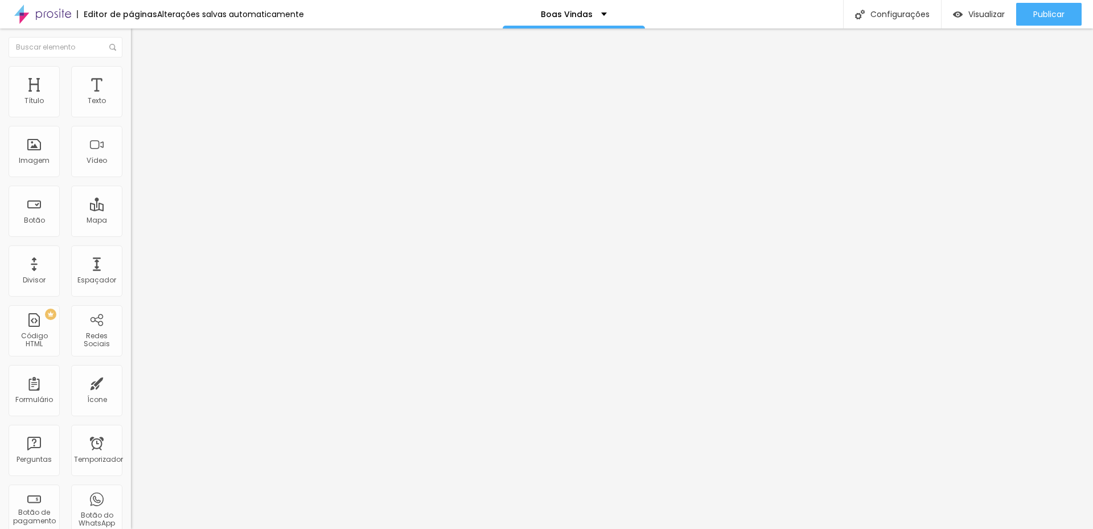
type input "11"
type input "13"
type input "15"
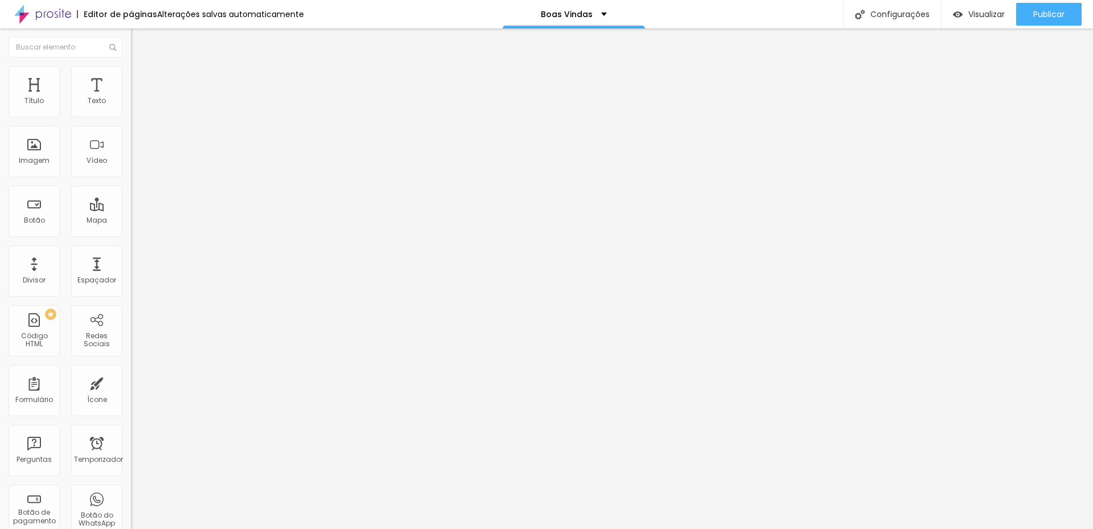
type input "16"
type input "18"
type input "20"
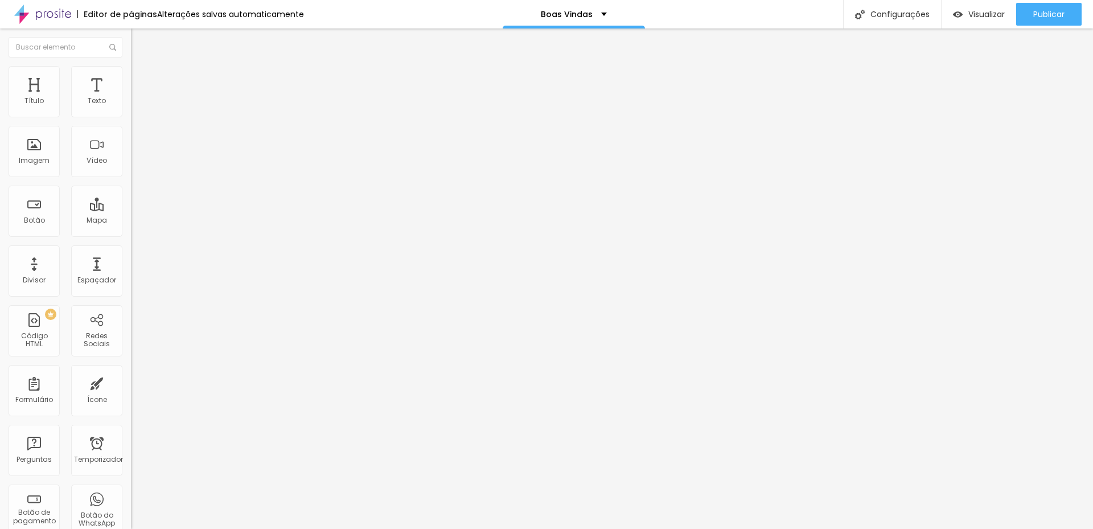
type input "20"
type input "21"
drag, startPoint x: 27, startPoint y: 144, endPoint x: 34, endPoint y: 142, distance: 6.9
type input "21"
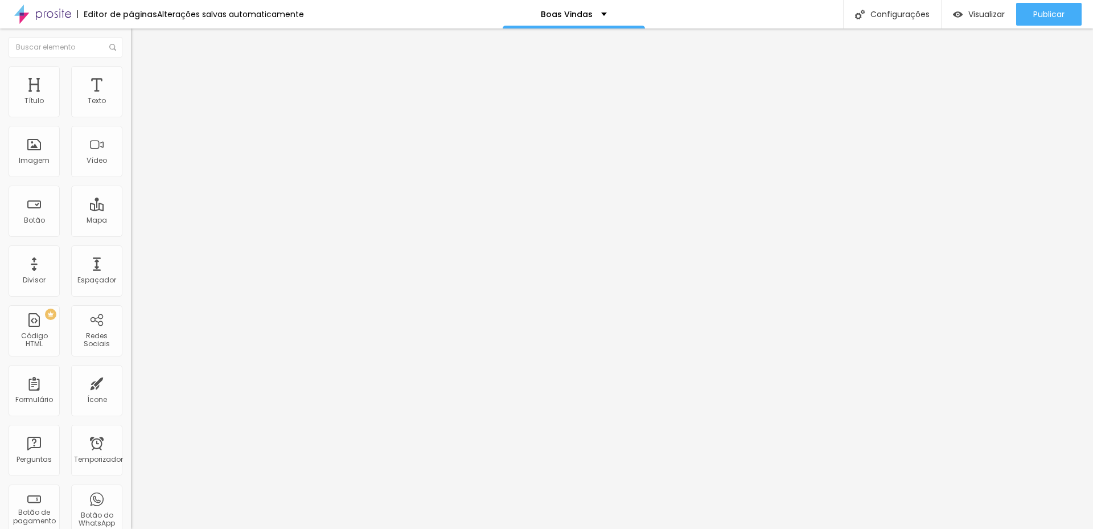
click at [131, 250] on input "range" at bounding box center [167, 254] width 73 height 9
click at [1057, 14] on font "Publicar" at bounding box center [1049, 14] width 31 height 11
click at [140, 38] on img "button" at bounding box center [144, 41] width 9 height 9
click at [131, 69] on img at bounding box center [136, 71] width 10 height 10
click at [1030, 10] on button "Publicar" at bounding box center [1049, 14] width 65 height 23
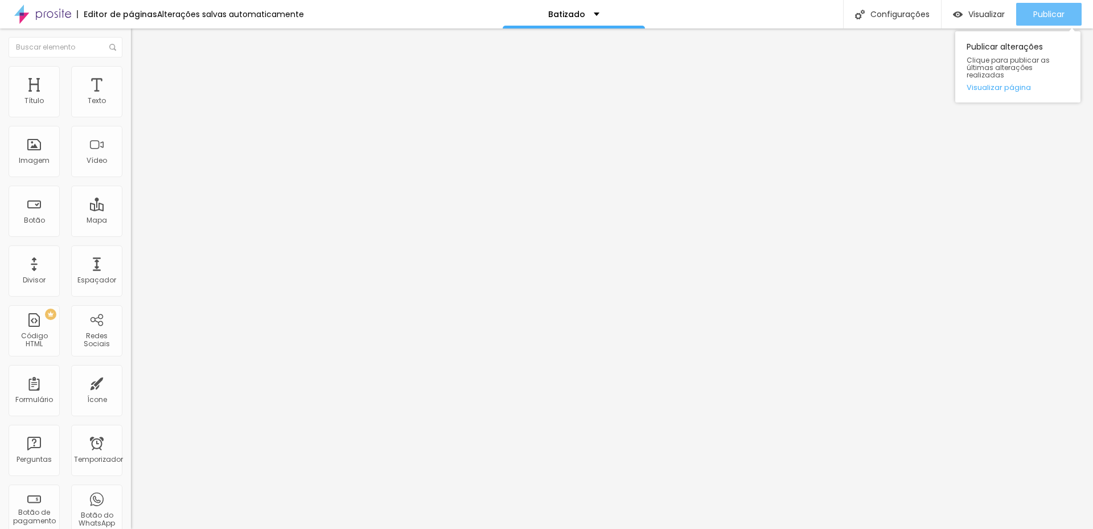
click at [1026, 17] on button "Publicar" at bounding box center [1049, 14] width 65 height 23
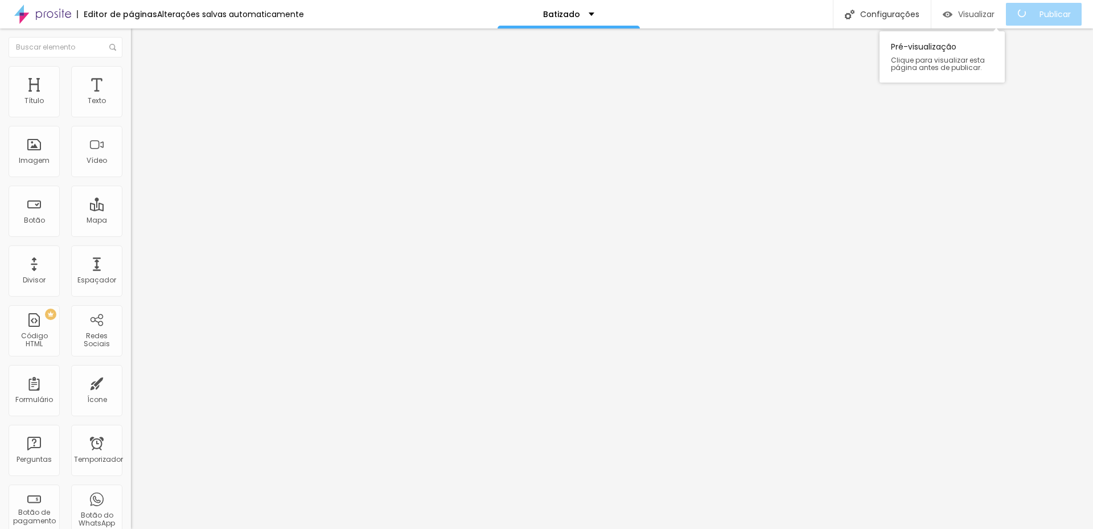
click at [973, 19] on font "Visualizar" at bounding box center [976, 14] width 36 height 11
